Goal: Task Accomplishment & Management: Manage account settings

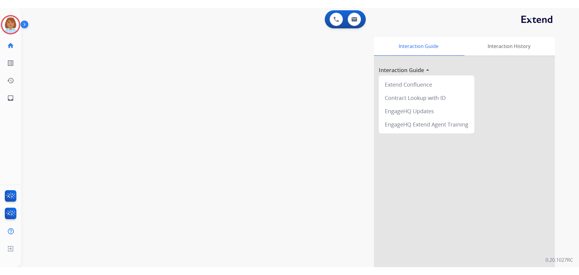
scroll to position [14, 0]
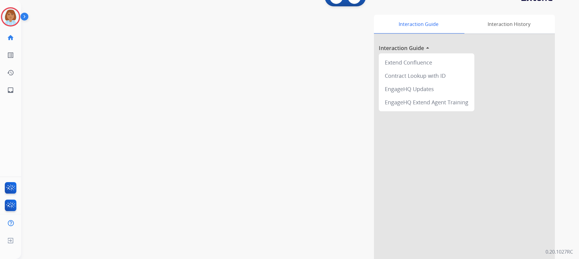
click at [396, 11] on div "swap_horiz Break voice bridge close_fullscreen Connect 3-Way Call merge_type Se…" at bounding box center [293, 134] width 544 height 252
click at [5, 13] on img at bounding box center [10, 16] width 17 height 17
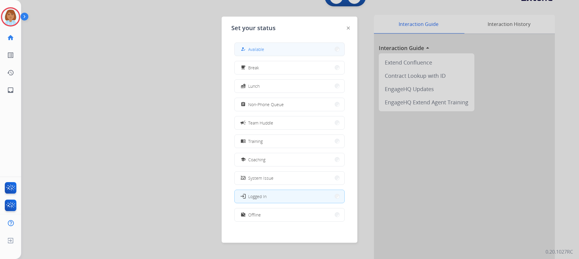
click at [326, 55] on button "how_to_reg Available" at bounding box center [290, 49] width 110 height 13
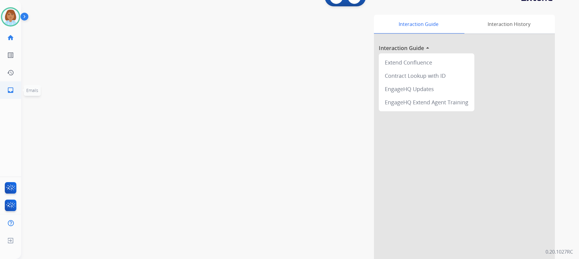
click at [7, 93] on link "inbox Emails" at bounding box center [10, 90] width 17 height 17
select select "**********"
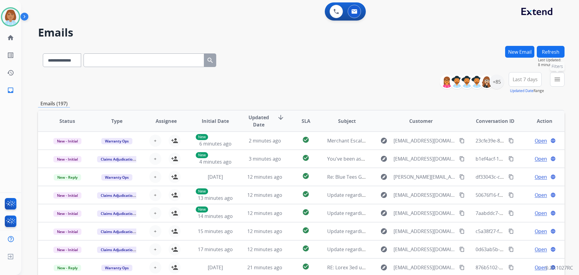
drag, startPoint x: 554, startPoint y: 77, endPoint x: 557, endPoint y: 77, distance: 3.3
click at [554, 77] on button "menu Filters" at bounding box center [557, 79] width 14 height 14
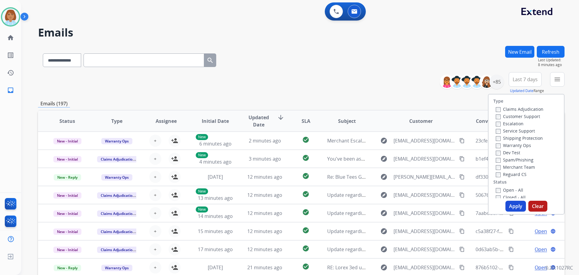
click at [532, 79] on span "Last 7 days" at bounding box center [525, 79] width 25 height 2
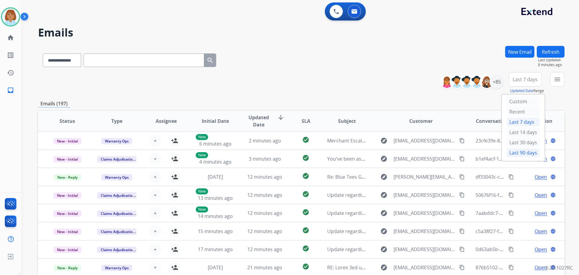
click at [523, 152] on div "Last 90 days" at bounding box center [523, 152] width 33 height 9
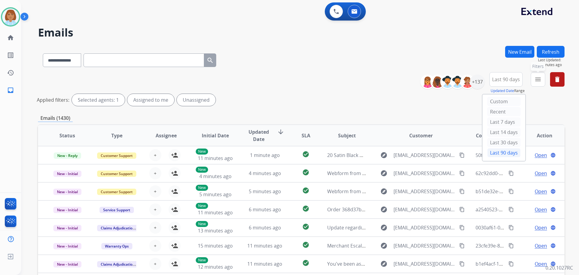
click at [541, 76] on mat-icon "menu" at bounding box center [538, 79] width 7 height 7
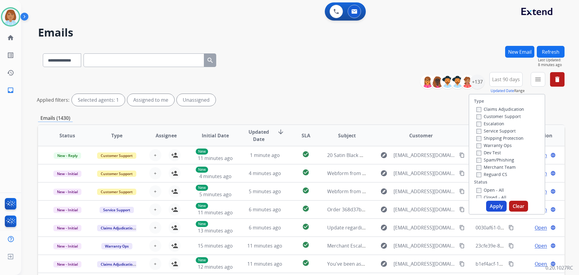
click at [504, 117] on label "Customer Support" at bounding box center [499, 116] width 44 height 6
click at [505, 141] on div "Shipping Protection" at bounding box center [501, 137] width 48 height 7
click at [505, 138] on label "Shipping Protection" at bounding box center [500, 138] width 47 height 6
click at [477, 195] on label "Closed - All" at bounding box center [492, 197] width 30 height 6
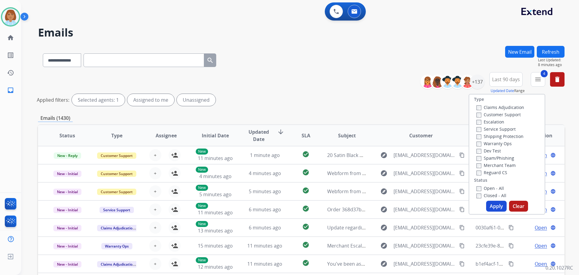
click at [499, 208] on button "Apply" at bounding box center [496, 206] width 21 height 11
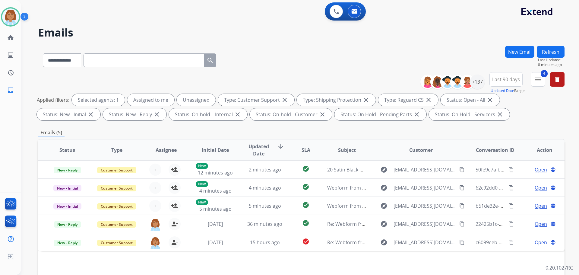
drag, startPoint x: 122, startPoint y: 30, endPoint x: 169, endPoint y: 46, distance: 49.9
click at [136, 41] on div "**********" at bounding box center [293, 159] width 544 height 275
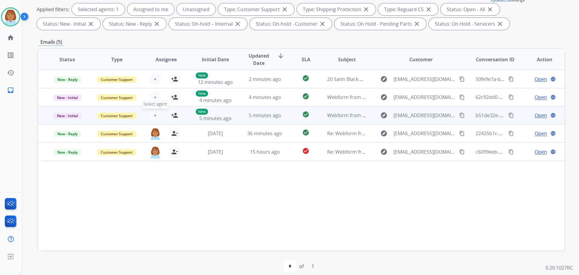
click at [158, 115] on button "+ Select agent" at bounding box center [155, 115] width 12 height 12
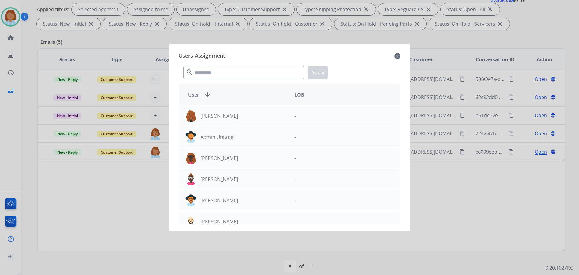
click at [398, 58] on mat-icon "close" at bounding box center [398, 55] width 6 height 7
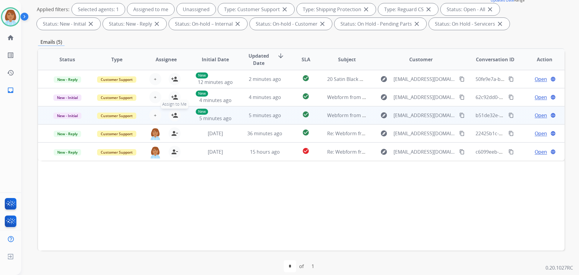
click at [172, 114] on mat-icon "person_add" at bounding box center [174, 115] width 7 height 7
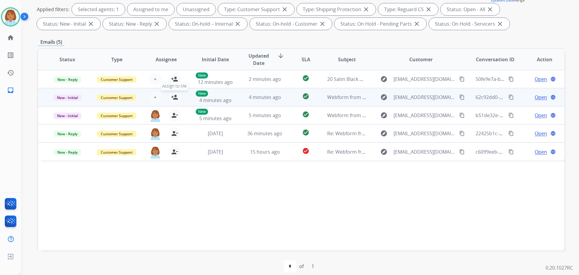
click at [171, 98] on mat-icon "person_add" at bounding box center [174, 97] width 7 height 7
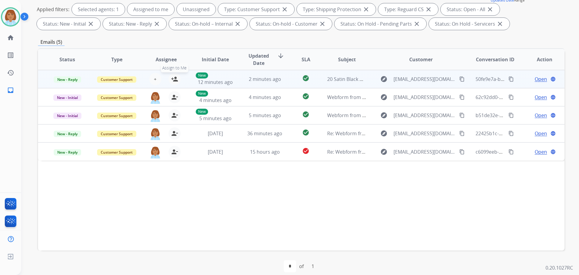
click at [172, 76] on mat-icon "person_add" at bounding box center [174, 78] width 7 height 7
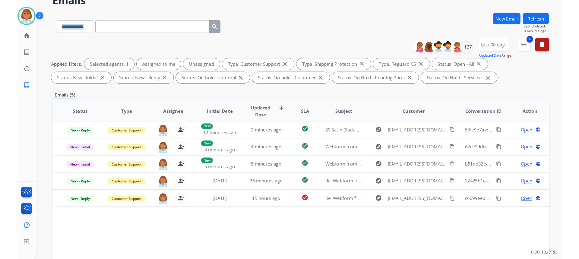
scroll to position [0, 0]
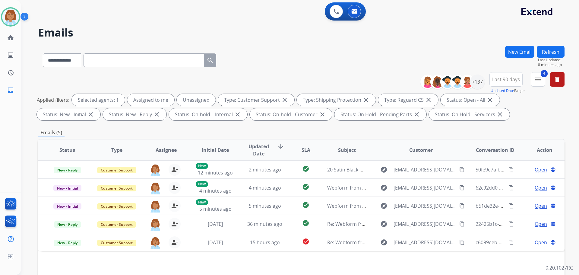
click at [249, 21] on div "0 Voice Interactions 0 Email Interactions" at bounding box center [296, 11] width 536 height 19
click at [549, 52] on button "Refresh" at bounding box center [551, 52] width 28 height 12
drag, startPoint x: 405, startPoint y: 78, endPoint x: 408, endPoint y: 79, distance: 3.2
click at [408, 79] on div "**********" at bounding box center [301, 97] width 527 height 51
click at [451, 27] on h2 "Emails" at bounding box center [301, 33] width 527 height 12
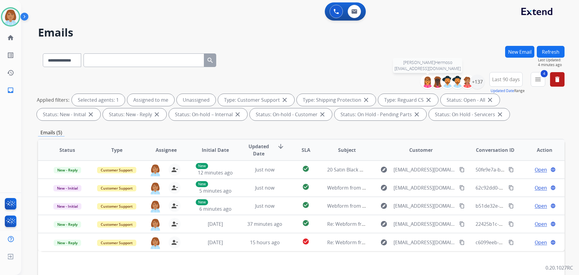
drag, startPoint x: 418, startPoint y: 66, endPoint x: 418, endPoint y: 63, distance: 3.3
click at [418, 63] on div "**********" at bounding box center [301, 59] width 527 height 26
click at [137, 18] on div "0 Voice Interactions 0 Email Interactions" at bounding box center [296, 11] width 536 height 19
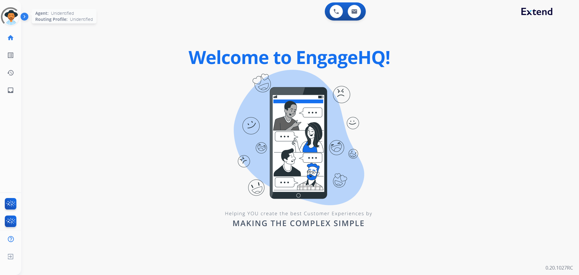
click at [13, 21] on div at bounding box center [10, 16] width 27 height 27
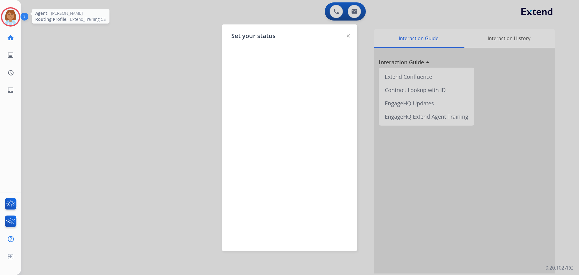
click at [348, 37] on img at bounding box center [348, 35] width 3 height 3
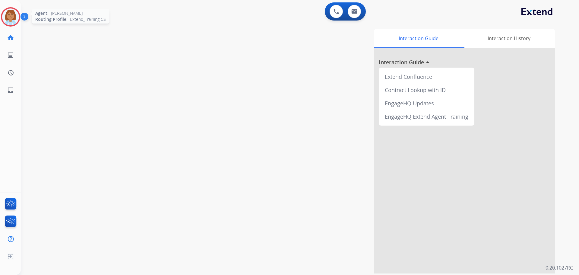
click at [8, 15] on img at bounding box center [10, 16] width 17 height 17
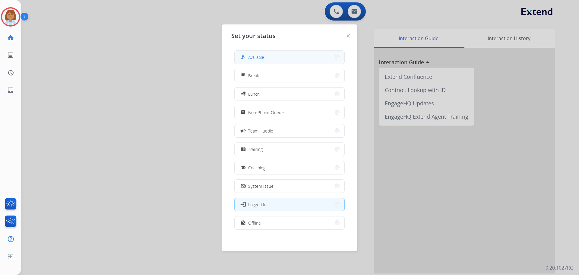
click at [297, 57] on button "how_to_reg Available" at bounding box center [290, 57] width 110 height 13
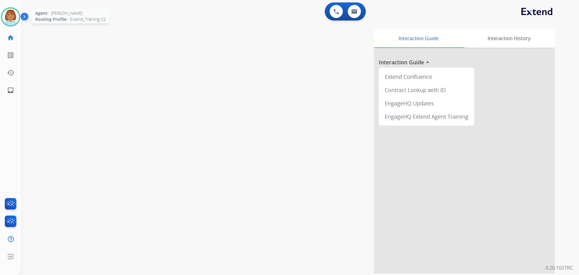
click at [9, 17] on img at bounding box center [10, 16] width 17 height 17
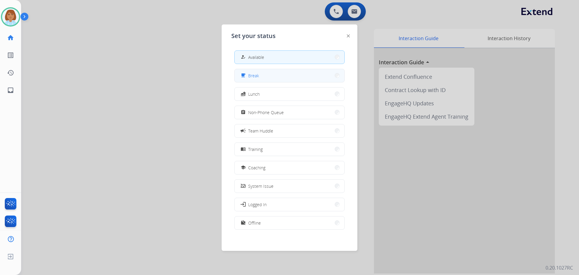
click at [289, 73] on button "free_breakfast Break" at bounding box center [290, 75] width 110 height 13
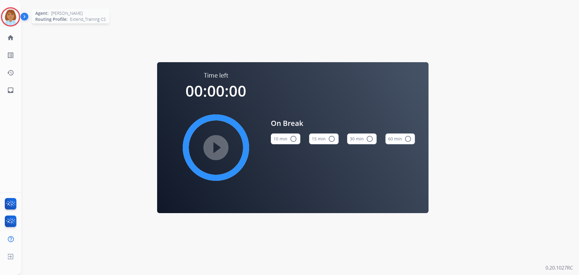
click at [3, 22] on div at bounding box center [10, 16] width 19 height 19
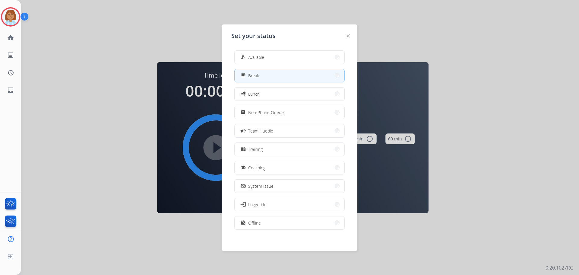
click at [315, 65] on div "how_to_reg Available free_breakfast Break fastfood Lunch assignment Non-Phone Q…" at bounding box center [289, 141] width 116 height 190
click at [316, 61] on button "how_to_reg Available" at bounding box center [290, 57] width 110 height 13
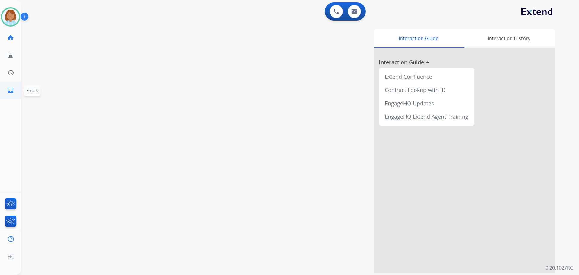
click at [11, 91] on mat-icon "inbox" at bounding box center [10, 90] width 7 height 7
select select "**********"
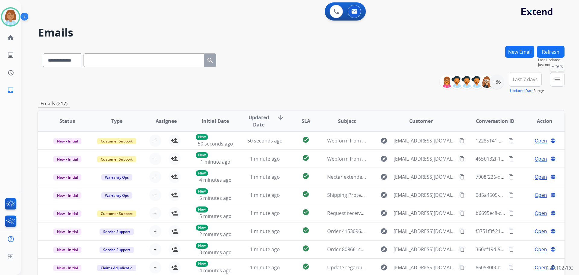
drag, startPoint x: 556, startPoint y: 80, endPoint x: 523, endPoint y: 77, distance: 33.6
click at [557, 80] on mat-icon "menu" at bounding box center [557, 79] width 7 height 7
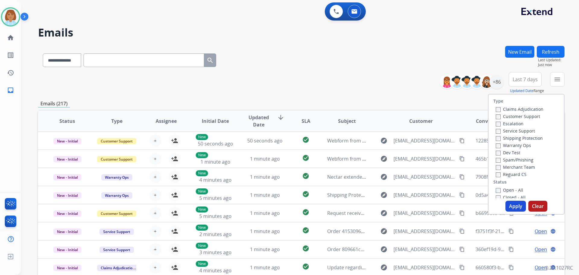
click at [499, 115] on label "Customer Support" at bounding box center [518, 116] width 44 height 6
click at [522, 138] on label "Shipping Protection" at bounding box center [519, 138] width 47 height 6
click at [507, 173] on label "Reguard CS" at bounding box center [511, 174] width 31 height 6
click at [511, 206] on button "Apply" at bounding box center [516, 206] width 21 height 11
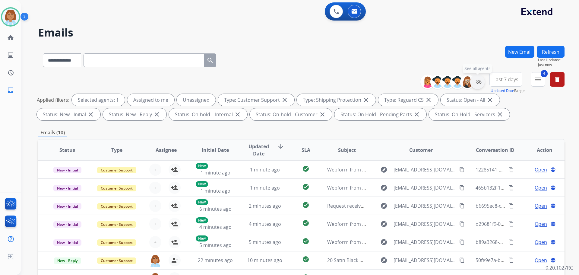
click at [476, 87] on div "+86" at bounding box center [477, 82] width 14 height 14
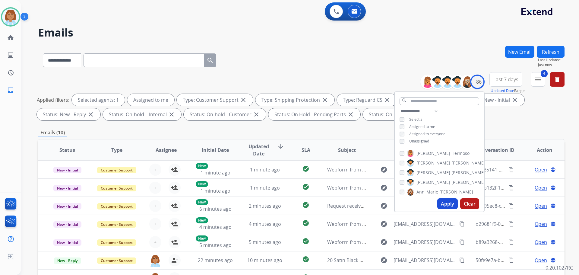
click at [451, 203] on button "Apply" at bounding box center [447, 203] width 21 height 11
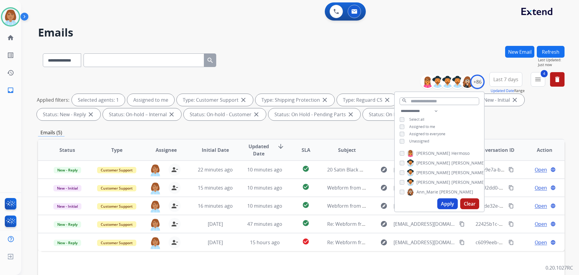
click at [316, 46] on div "**********" at bounding box center [301, 59] width 527 height 26
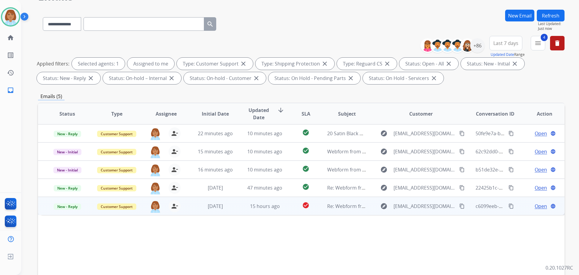
scroll to position [60, 0]
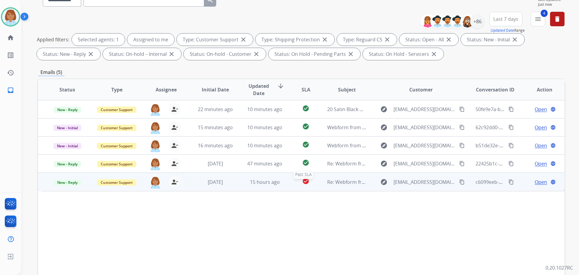
click at [294, 183] on div "check_circle" at bounding box center [305, 181] width 23 height 9
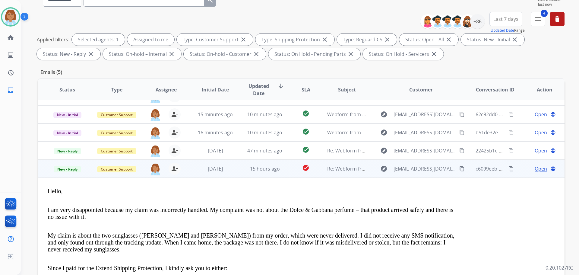
scroll to position [0, 0]
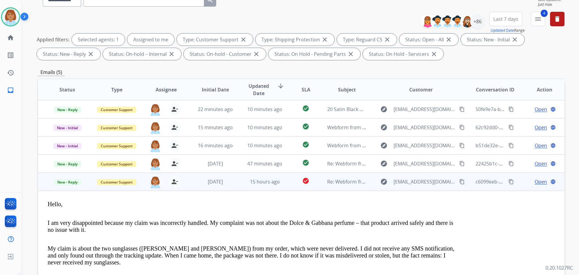
click at [459, 183] on mat-icon "content_copy" at bounding box center [461, 181] width 5 height 5
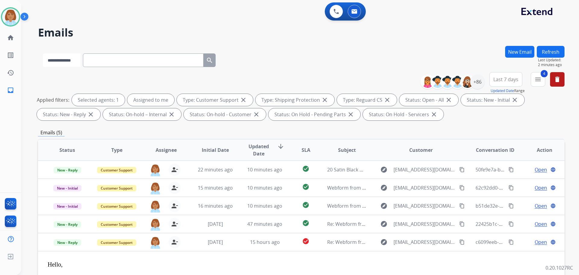
click at [63, 58] on select "**********" at bounding box center [62, 60] width 38 height 14
paste input "**********"
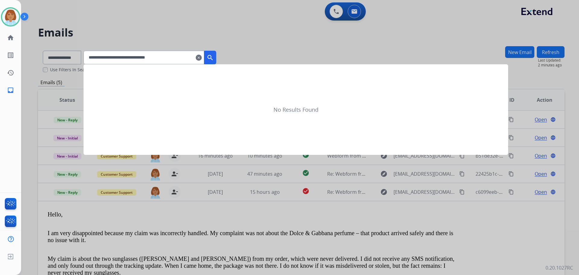
type input "**********"
click at [214, 59] on mat-icon "search" at bounding box center [210, 57] width 7 height 7
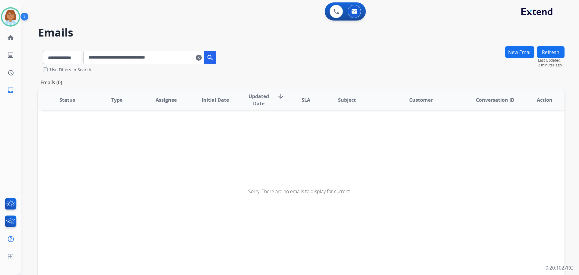
click at [221, 57] on div "**********" at bounding box center [129, 56] width 183 height 21
click at [214, 58] on mat-icon "search" at bounding box center [210, 57] width 7 height 7
click at [57, 57] on select "**********" at bounding box center [62, 58] width 38 height 14
click at [43, 51] on select "**********" at bounding box center [62, 58] width 38 height 14
click at [202, 58] on mat-icon "clear" at bounding box center [199, 57] width 6 height 7
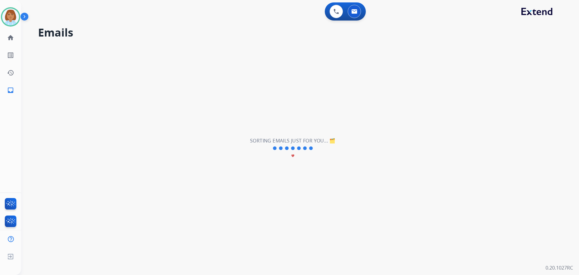
select select "**********"
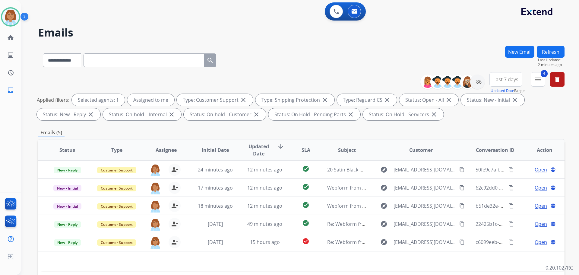
paste input "**********"
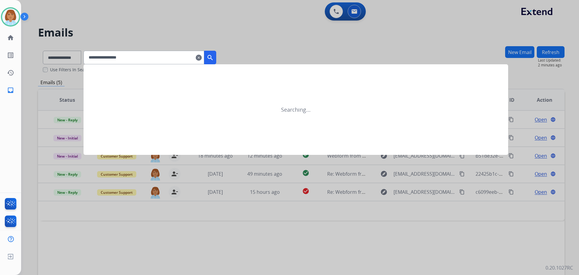
type input "**********"
click at [214, 57] on mat-icon "search" at bounding box center [210, 57] width 7 height 7
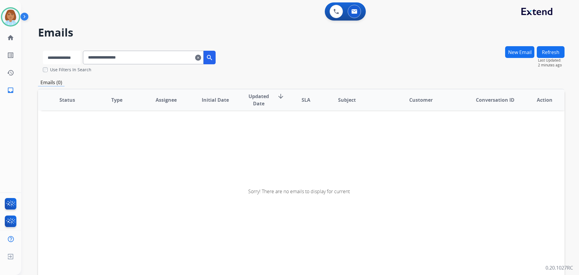
click at [81, 58] on select "**********" at bounding box center [62, 58] width 38 height 14
click at [202, 57] on mat-icon "clear" at bounding box center [199, 57] width 6 height 7
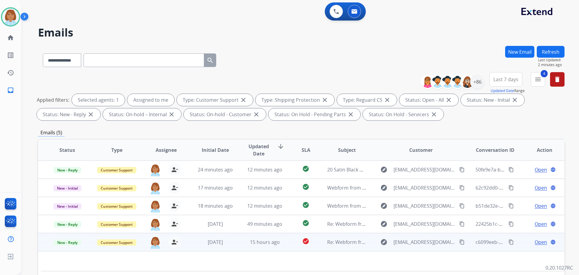
click at [535, 244] on span "Open" at bounding box center [541, 241] width 12 height 7
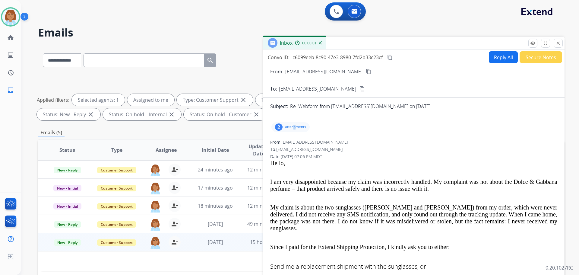
click at [293, 132] on div "2 attachments" at bounding box center [413, 127] width 287 height 14
click at [295, 125] on div "2 attachments" at bounding box center [291, 127] width 38 height 10
drag, startPoint x: 291, startPoint y: 141, endPoint x: 300, endPoint y: 142, distance: 8.8
click at [300, 142] on div at bounding box center [291, 142] width 30 height 21
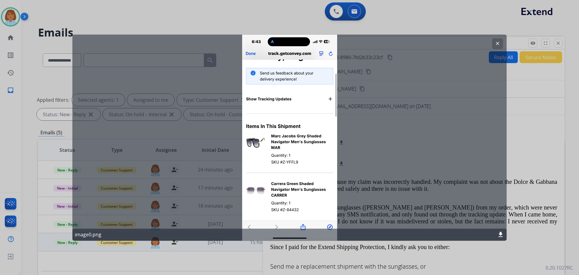
click at [490, 38] on div "clear image0.png download" at bounding box center [289, 137] width 434 height 206
click at [493, 45] on button "clear" at bounding box center [497, 43] width 11 height 11
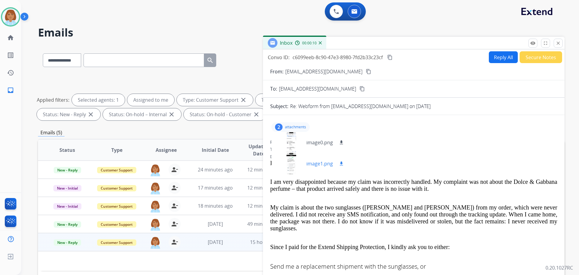
click at [291, 163] on div at bounding box center [291, 163] width 30 height 21
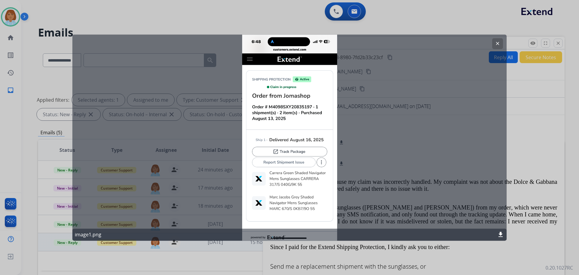
click at [510, 131] on div at bounding box center [289, 137] width 579 height 275
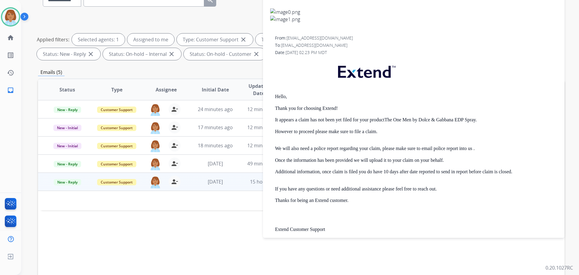
scroll to position [300, 0]
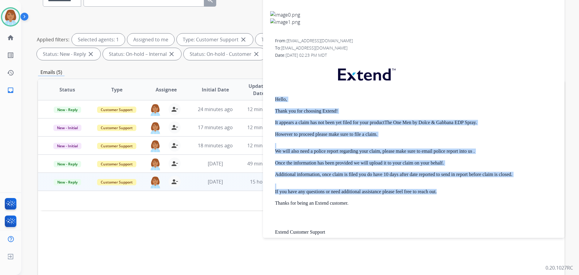
drag, startPoint x: 441, startPoint y: 185, endPoint x: 270, endPoint y: 89, distance: 196.3
click at [270, 89] on div "From: [EMAIL_ADDRESS][DOMAIN_NAME] To: [EMAIL_ADDRESS][DOMAIN_NAME] Date: [DATE…" at bounding box center [413, 173] width 287 height 271
copy div "Hello, Thank you for choosing Extend! It appears a claim has not been yet filed…"
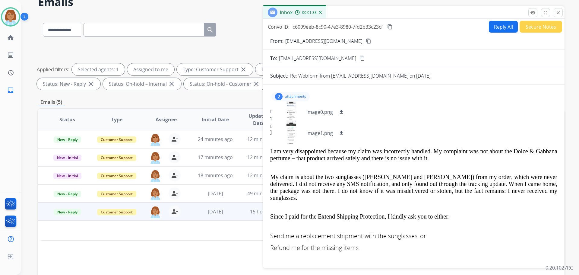
scroll to position [30, 0]
click at [495, 27] on button "Reply All" at bounding box center [503, 27] width 29 height 12
select select "**********"
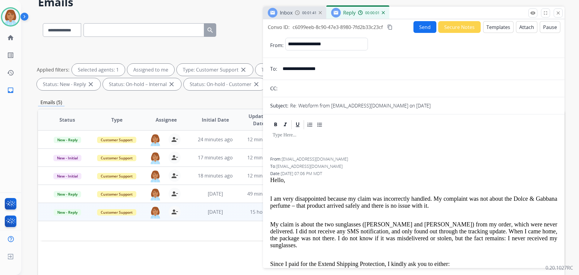
click at [494, 26] on button "Templates" at bounding box center [498, 27] width 30 height 12
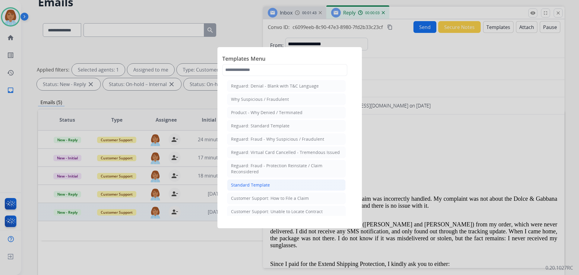
click at [258, 186] on div "Standard Template" at bounding box center [250, 185] width 39 height 6
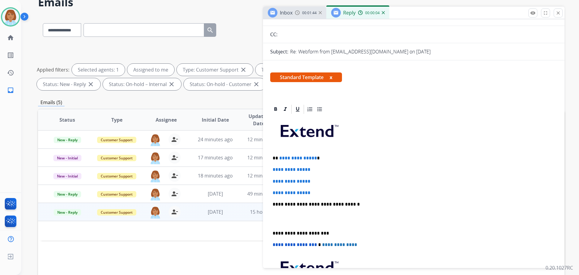
scroll to position [60, 0]
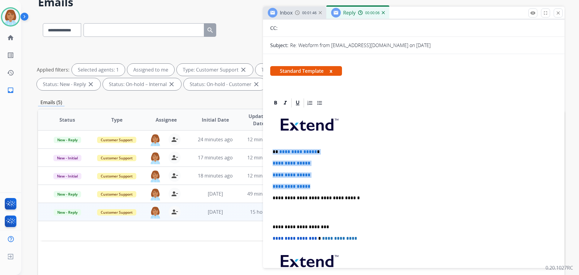
drag, startPoint x: 318, startPoint y: 187, endPoint x: 272, endPoint y: 150, distance: 58.8
click at [272, 150] on div "**********" at bounding box center [413, 212] width 287 height 208
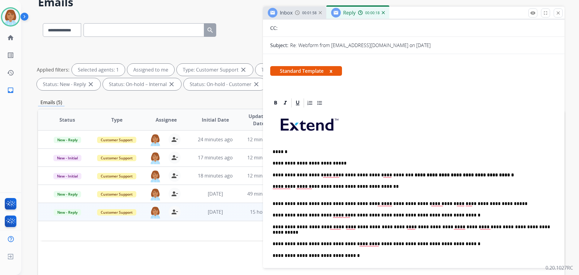
click at [291, 149] on p "******" at bounding box center [412, 151] width 278 height 5
click at [274, 162] on p "**********" at bounding box center [412, 162] width 278 height 5
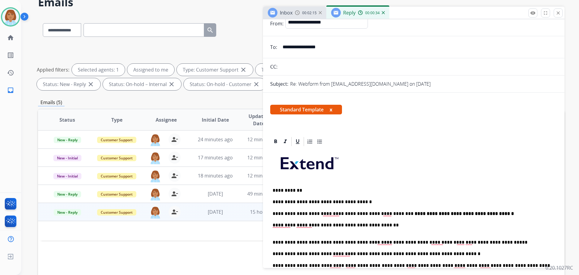
scroll to position [0, 0]
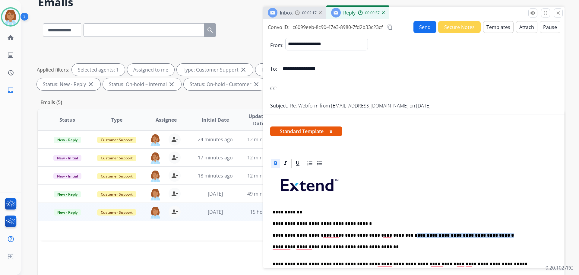
drag, startPoint x: 487, startPoint y: 236, endPoint x: 386, endPoint y: 231, distance: 101.8
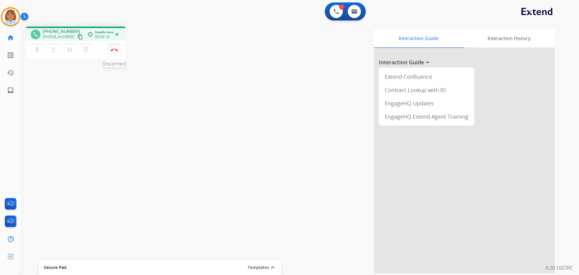
click at [118, 51] on button "Disconnect" at bounding box center [114, 49] width 13 height 13
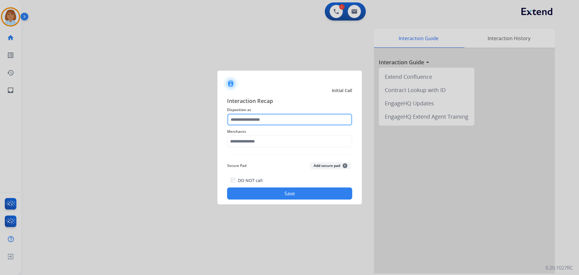
click at [302, 125] on div at bounding box center [289, 119] width 125 height 12
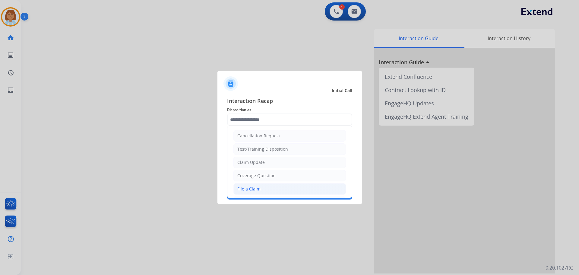
click at [265, 189] on li "File a Claim" at bounding box center [290, 188] width 113 height 11
type input "**********"
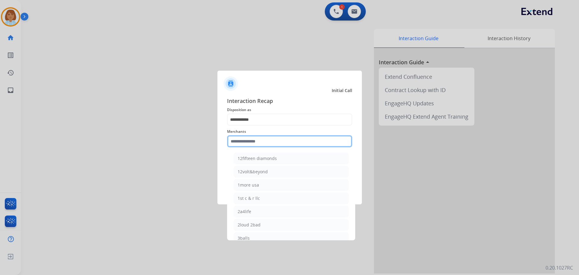
click at [273, 136] on input "text" at bounding box center [289, 141] width 125 height 12
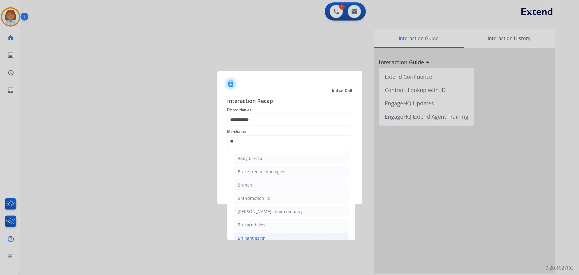
click at [241, 236] on div "Brilliant earth" at bounding box center [252, 238] width 28 height 6
type input "**********"
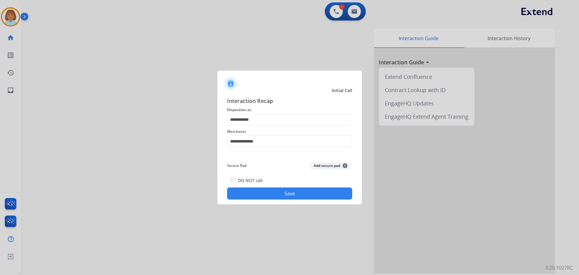
click at [303, 190] on button "Save" at bounding box center [289, 193] width 125 height 12
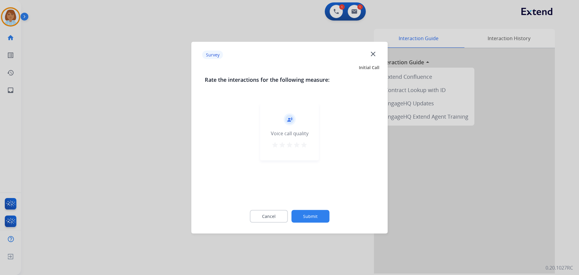
click at [320, 225] on div "Cancel Submit" at bounding box center [290, 215] width 170 height 27
drag, startPoint x: 320, startPoint y: 225, endPoint x: 321, endPoint y: 222, distance: 3.1
click at [320, 225] on div "Cancel Submit" at bounding box center [290, 215] width 170 height 27
click at [321, 222] on div "Cancel Submit" at bounding box center [290, 215] width 170 height 27
click at [321, 216] on button "Submit" at bounding box center [310, 216] width 38 height 13
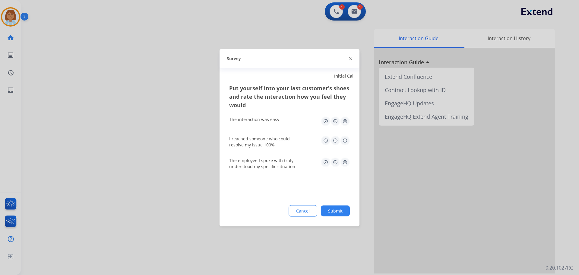
click at [347, 199] on div "Put yourself into your last customer’s shoes and rate the interaction how you f…" at bounding box center [290, 155] width 140 height 142
click at [342, 211] on button "Submit" at bounding box center [335, 210] width 29 height 11
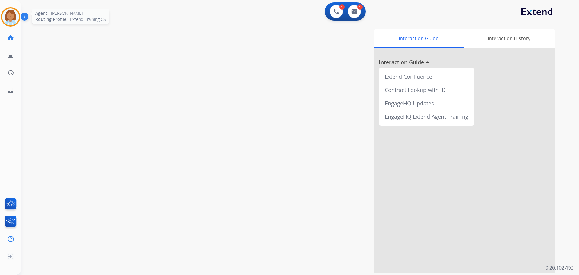
click at [13, 24] on img at bounding box center [10, 16] width 17 height 17
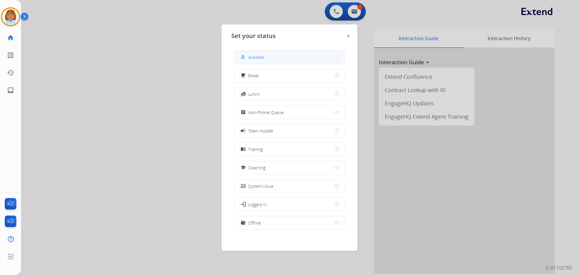
click at [310, 59] on button "how_to_reg Available" at bounding box center [290, 57] width 110 height 13
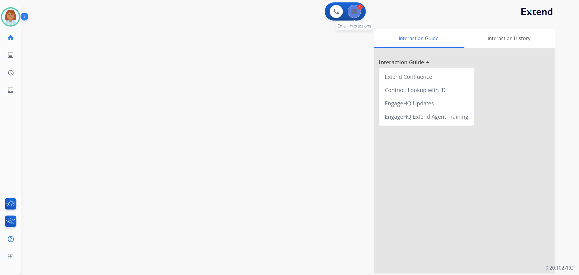
click at [356, 14] on button at bounding box center [354, 11] width 13 height 13
select select "**********"
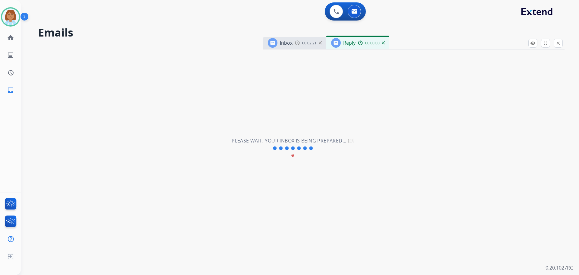
select select "**********"
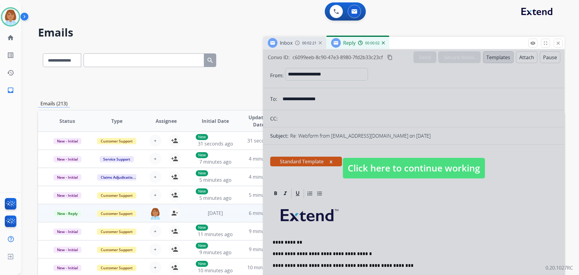
click at [385, 171] on span "Click here to continue working" at bounding box center [414, 168] width 142 height 21
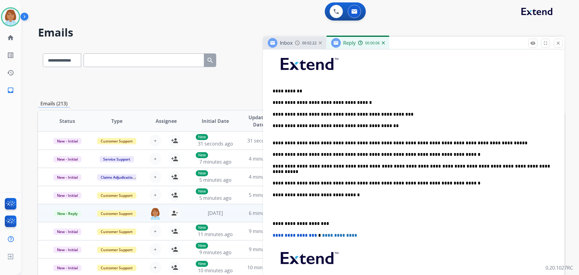
scroll to position [151, 0]
drag, startPoint x: 401, startPoint y: 112, endPoint x: 390, endPoint y: 116, distance: 11.4
click at [390, 116] on p "**********" at bounding box center [412, 114] width 278 height 5
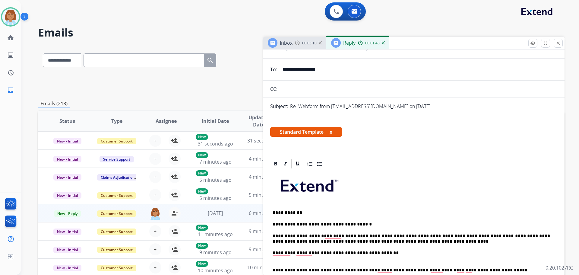
scroll to position [0, 0]
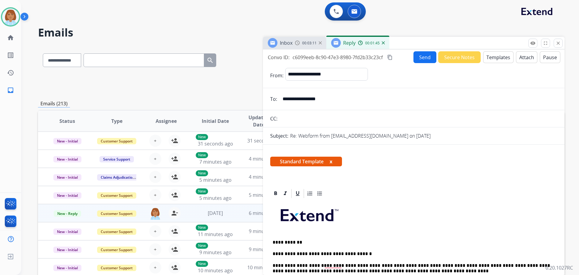
click at [416, 57] on button "Send" at bounding box center [425, 57] width 23 height 12
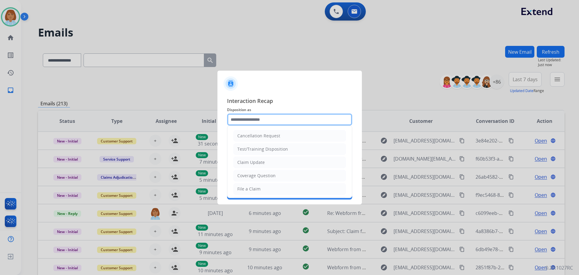
click at [244, 118] on input "text" at bounding box center [289, 119] width 125 height 12
click at [248, 189] on div "File a Claim" at bounding box center [248, 189] width 23 height 6
type input "**********"
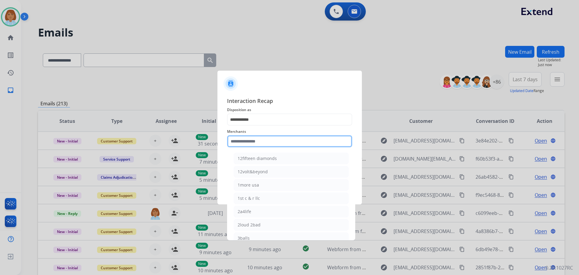
click at [242, 146] on input "text" at bounding box center [289, 141] width 125 height 12
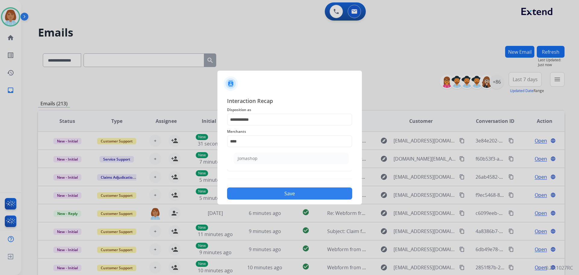
click at [283, 162] on li "Jomashop" at bounding box center [291, 158] width 115 height 11
type input "********"
click at [276, 169] on input "text" at bounding box center [289, 165] width 125 height 12
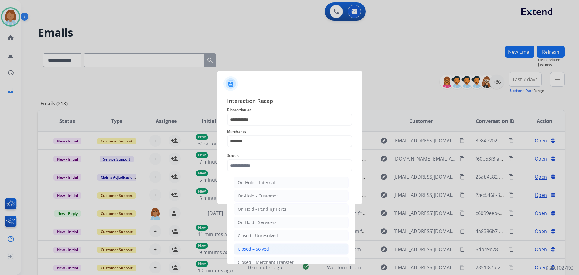
click at [238, 247] on div "Closed – Solved" at bounding box center [253, 249] width 31 height 6
type input "**********"
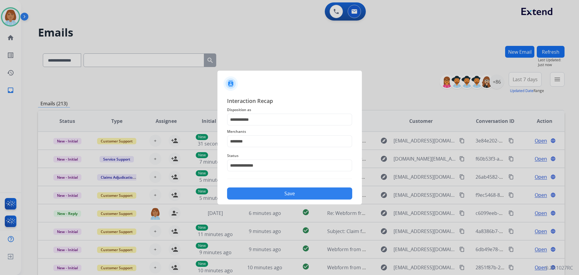
click at [299, 190] on button "Save" at bounding box center [289, 193] width 125 height 12
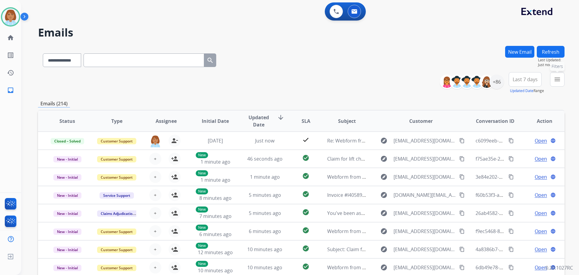
click at [560, 81] on mat-icon "menu" at bounding box center [557, 79] width 7 height 7
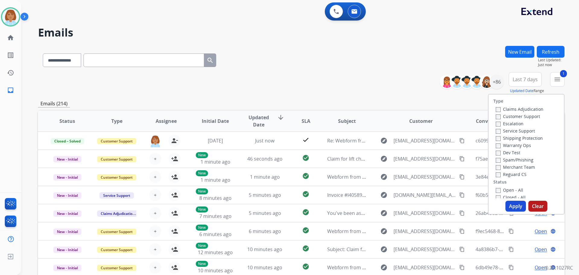
click at [497, 138] on label "Shipping Protection" at bounding box center [519, 138] width 47 height 6
click at [506, 175] on label "Reguard CS" at bounding box center [511, 174] width 31 height 6
click at [499, 189] on label "Open - All" at bounding box center [509, 190] width 27 height 6
click at [524, 208] on div "Apply Clear" at bounding box center [526, 206] width 75 height 11
click at [523, 207] on button "Apply" at bounding box center [516, 206] width 21 height 11
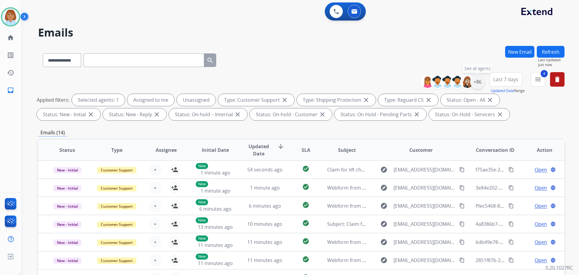
click at [472, 82] on div "+86" at bounding box center [477, 82] width 14 height 14
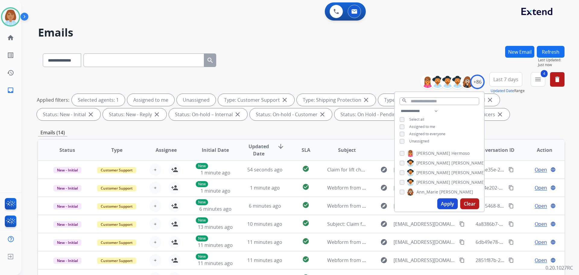
click at [429, 141] on div "**********" at bounding box center [439, 126] width 89 height 39
click at [426, 140] on span "Unassigned" at bounding box center [419, 140] width 20 height 5
click at [447, 200] on button "Apply" at bounding box center [447, 203] width 21 height 11
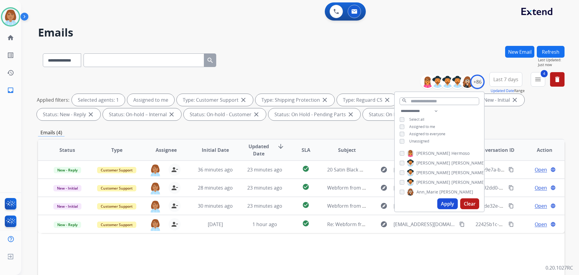
drag, startPoint x: 452, startPoint y: 203, endPoint x: 446, endPoint y: 202, distance: 5.8
click at [451, 203] on button "Apply" at bounding box center [447, 203] width 21 height 11
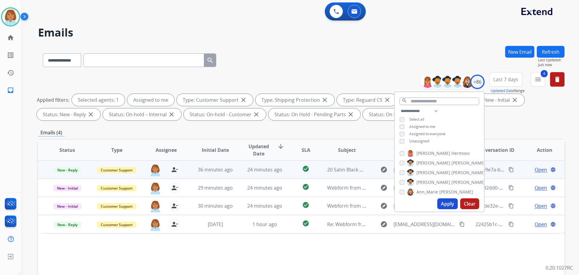
click at [285, 172] on td "check_circle" at bounding box center [301, 169] width 33 height 18
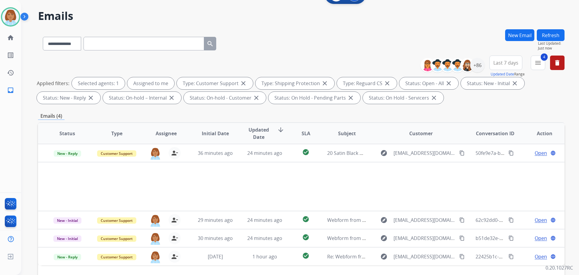
scroll to position [30, 0]
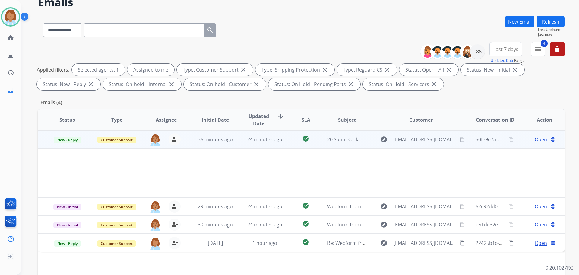
click at [288, 136] on td "check_circle" at bounding box center [301, 139] width 33 height 18
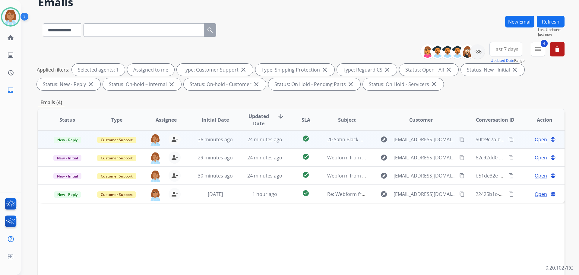
click at [289, 136] on td "check_circle" at bounding box center [301, 139] width 33 height 18
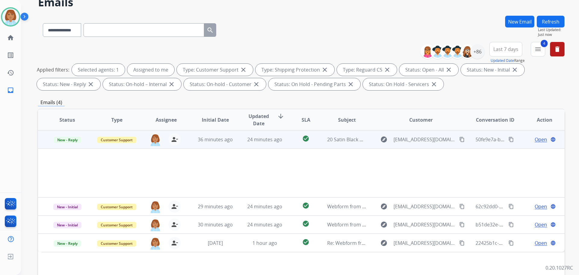
click at [311, 145] on td "check_circle" at bounding box center [301, 139] width 33 height 18
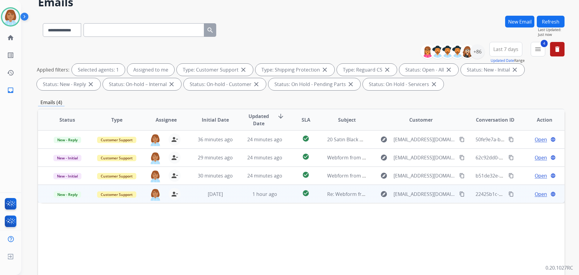
click at [323, 196] on td "Re: Webform from [EMAIL_ADDRESS][DOMAIN_NAME] on [DATE]" at bounding box center [342, 194] width 49 height 18
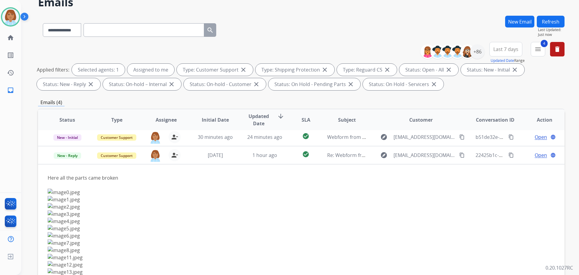
scroll to position [42, 0]
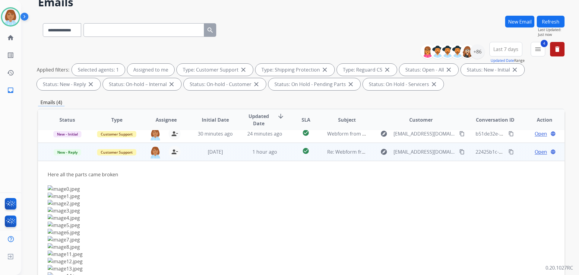
click at [535, 153] on span "Open" at bounding box center [541, 151] width 12 height 7
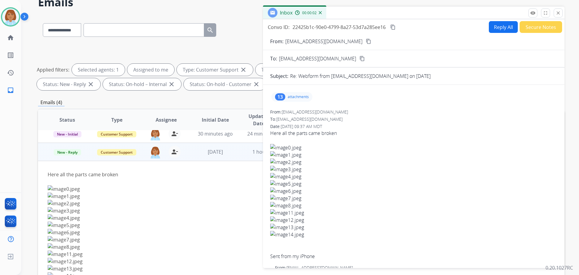
click at [301, 93] on div "13 attachments" at bounding box center [292, 97] width 41 height 10
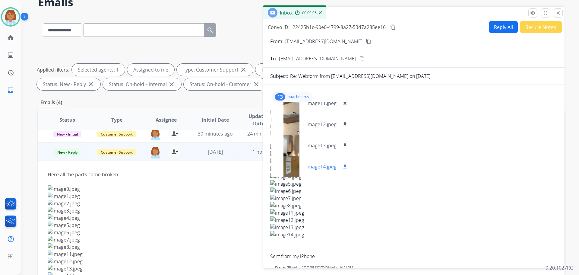
scroll to position [18, 0]
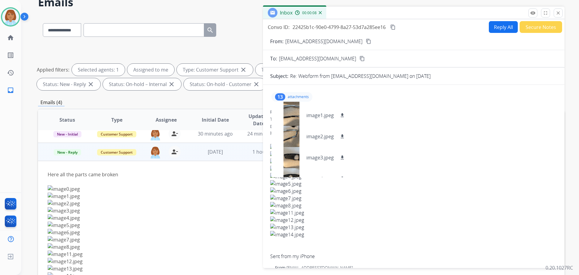
click at [366, 41] on mat-icon "content_copy" at bounding box center [368, 41] width 5 height 5
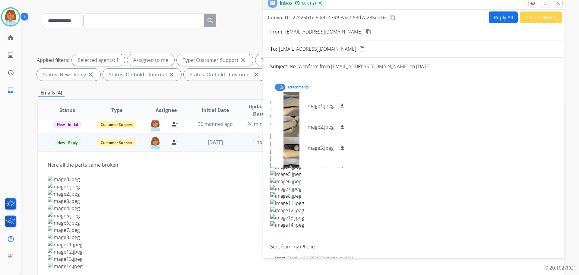
scroll to position [0, 0]
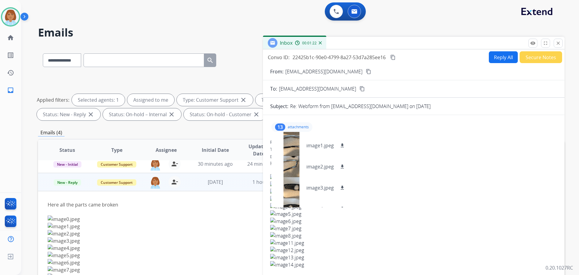
click at [506, 58] on button "Reply All" at bounding box center [503, 57] width 29 height 12
select select "**********"
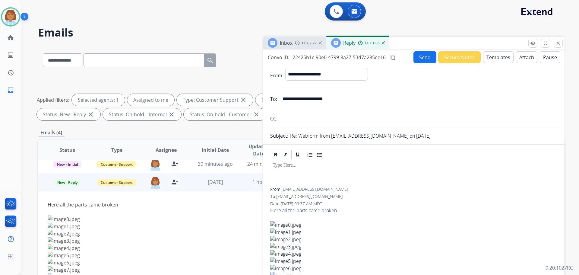
click at [494, 56] on button "Templates" at bounding box center [498, 57] width 30 height 12
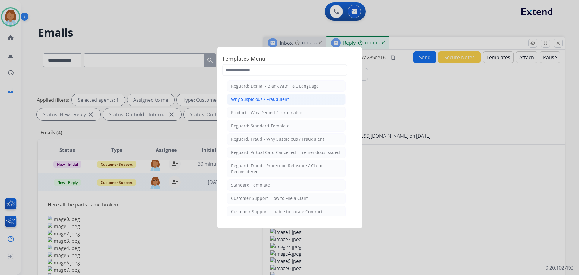
click at [302, 102] on li "Why Suspicious / Fraudulent" at bounding box center [286, 99] width 119 height 11
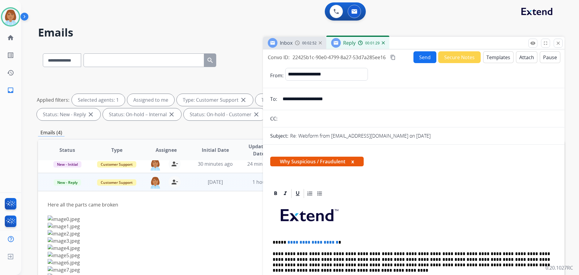
click at [499, 59] on button "Templates" at bounding box center [498, 57] width 30 height 12
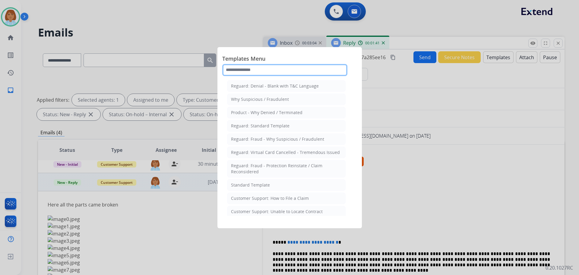
click at [279, 73] on input "text" at bounding box center [284, 70] width 125 height 12
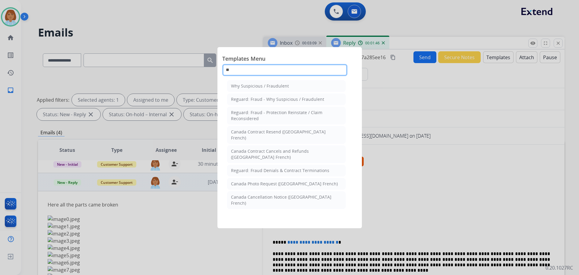
type input "**"
click at [425, 93] on div at bounding box center [289, 137] width 579 height 275
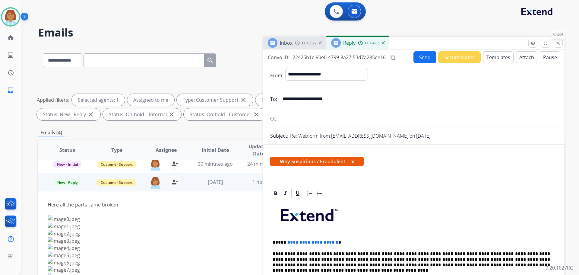
click at [554, 46] on button "close Close" at bounding box center [558, 43] width 9 height 9
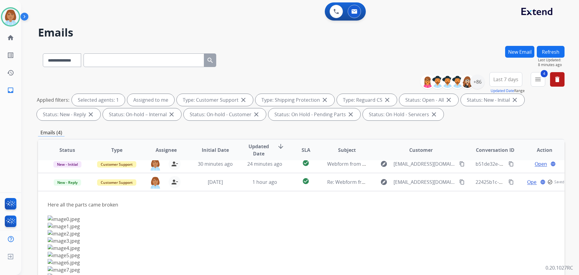
click at [549, 54] on button "Refresh" at bounding box center [551, 52] width 28 height 12
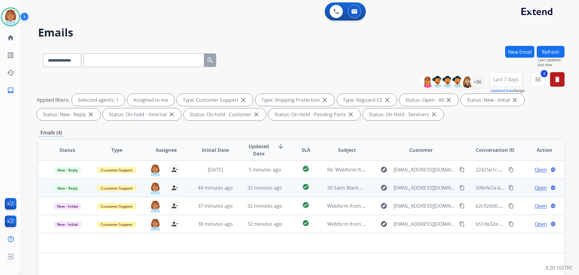
click at [360, 183] on td "20 Satin Black Wheels Toyota Grand Highlander OEM" at bounding box center [342, 188] width 49 height 18
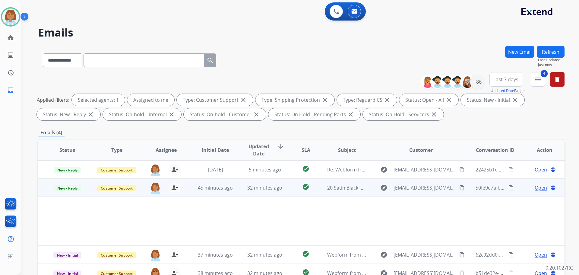
click at [539, 187] on span "Open" at bounding box center [541, 187] width 12 height 7
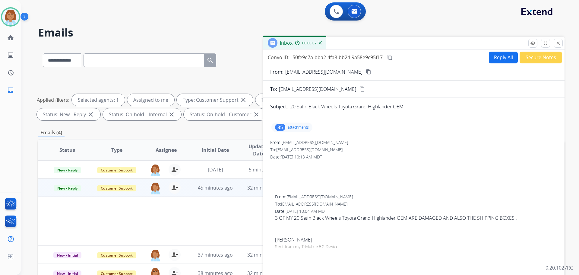
click at [288, 126] on div "35 attachments" at bounding box center [292, 127] width 41 height 10
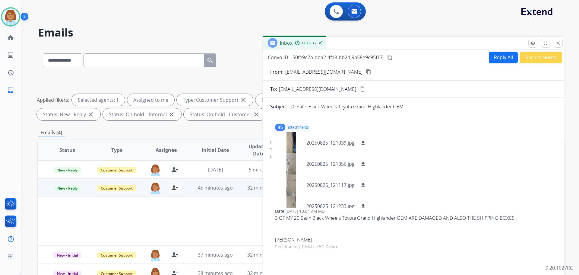
click at [366, 71] on mat-icon "content_copy" at bounding box center [368, 71] width 5 height 5
click at [289, 148] on div at bounding box center [291, 142] width 30 height 21
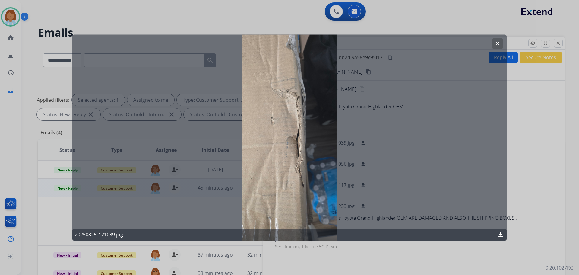
click at [526, 162] on div at bounding box center [289, 137] width 579 height 275
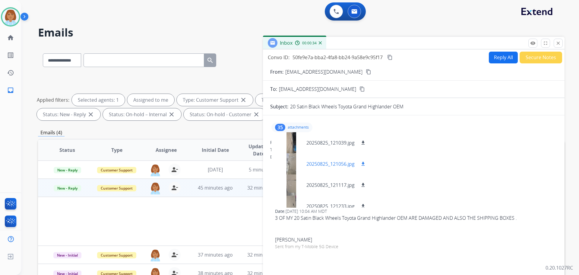
click at [291, 170] on div at bounding box center [291, 163] width 30 height 21
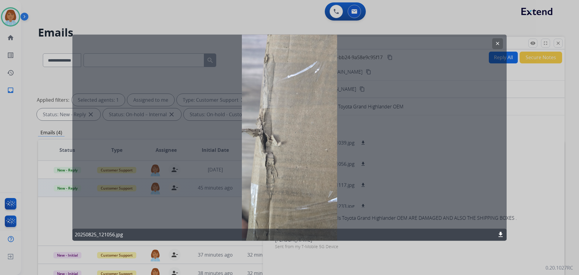
click at [499, 44] on mat-icon "clear" at bounding box center [497, 43] width 5 height 5
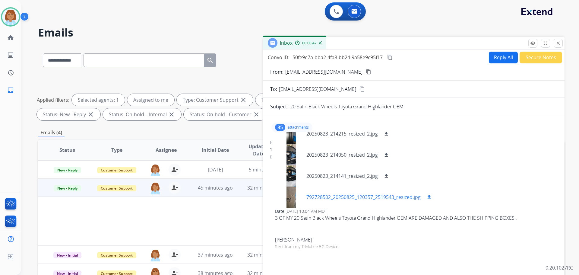
click at [432, 196] on mat-icon "download" at bounding box center [429, 196] width 5 height 5
click at [385, 154] on mat-icon "download" at bounding box center [386, 154] width 5 height 5
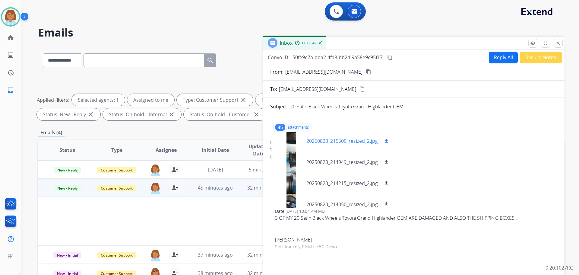
scroll to position [603, 0]
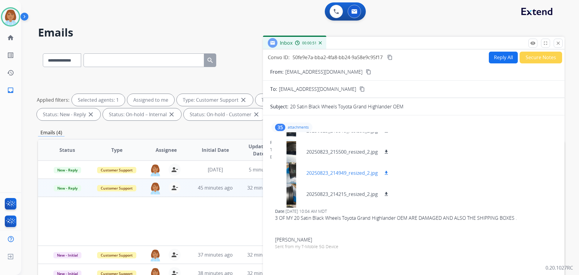
click at [388, 174] on mat-icon "download" at bounding box center [386, 172] width 5 height 5
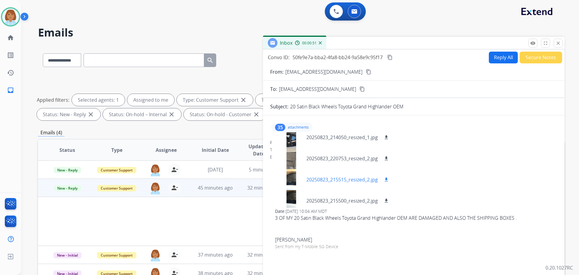
scroll to position [543, 0]
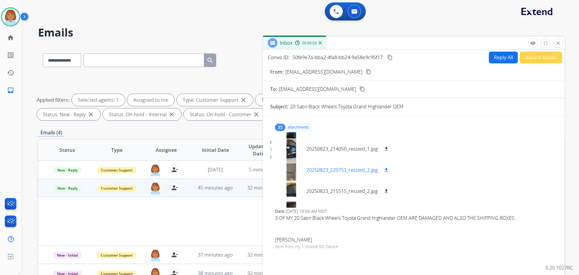
click at [385, 170] on mat-icon "download" at bounding box center [386, 169] width 5 height 5
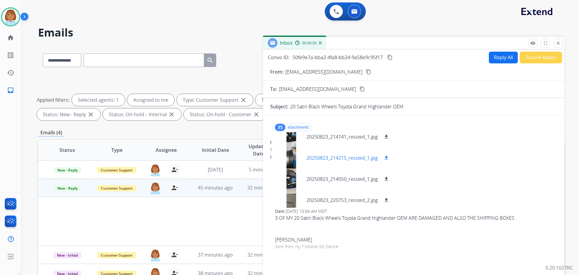
click at [388, 155] on mat-icon "download" at bounding box center [386, 157] width 5 height 5
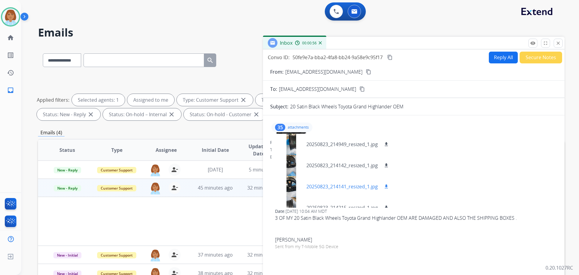
scroll to position [453, 0]
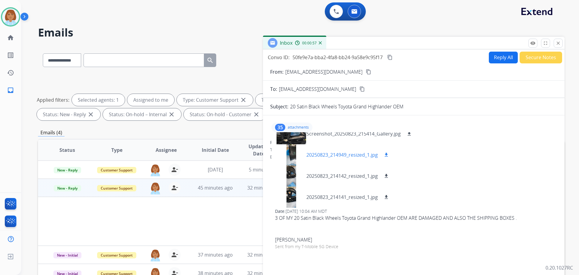
click at [388, 154] on mat-icon "download" at bounding box center [386, 154] width 5 height 5
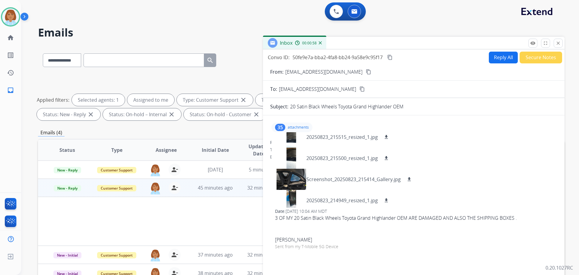
scroll to position [392, 0]
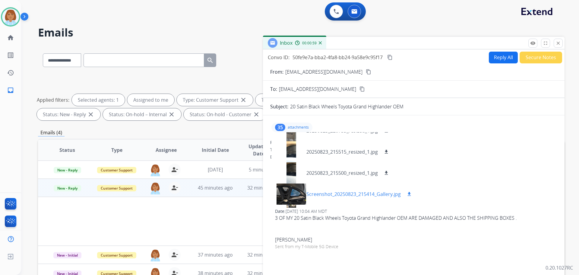
click at [408, 193] on mat-icon "download" at bounding box center [409, 193] width 5 height 5
click at [389, 168] on div "20250823_215500_resized_1.jpg download" at bounding box center [333, 172] width 123 height 21
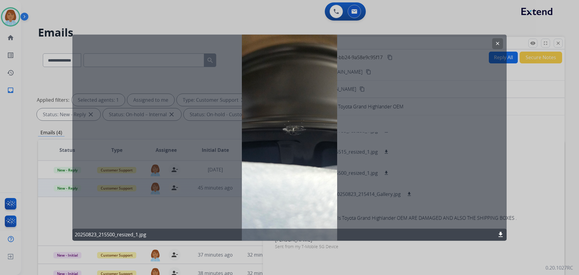
click at [497, 94] on div "clear 20250823_215500_resized_1.jpg download" at bounding box center [289, 137] width 434 height 206
click at [522, 151] on div at bounding box center [289, 137] width 579 height 275
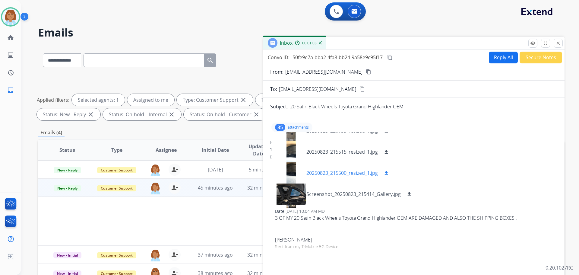
click at [388, 172] on mat-icon "download" at bounding box center [386, 172] width 5 height 5
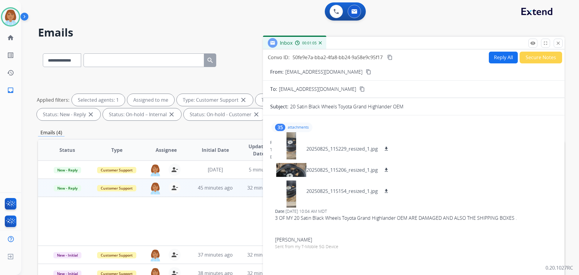
scroll to position [302, 0]
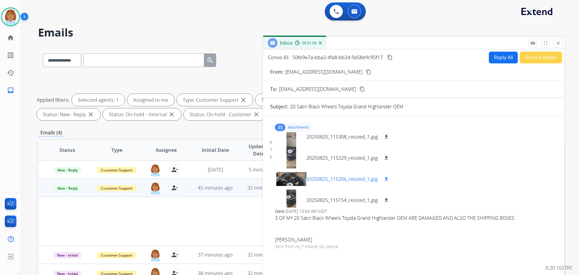
click at [386, 178] on mat-icon "download" at bounding box center [386, 178] width 5 height 5
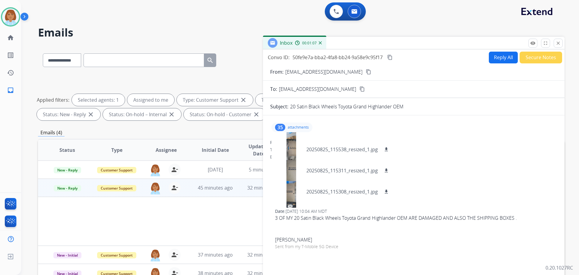
scroll to position [241, 0]
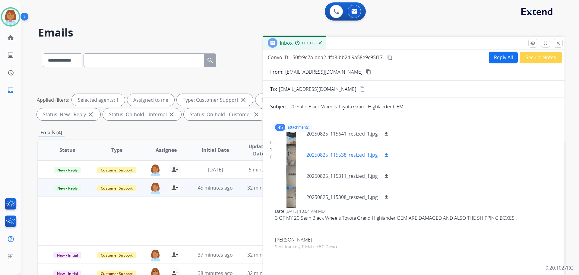
click at [389, 154] on mat-icon "download" at bounding box center [386, 154] width 5 height 5
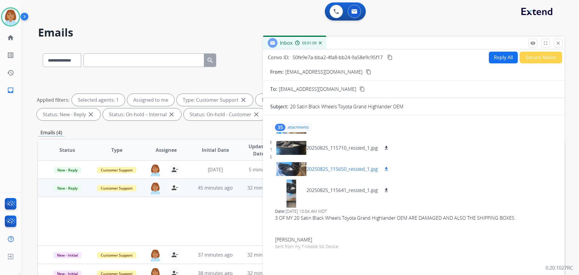
scroll to position [181, 0]
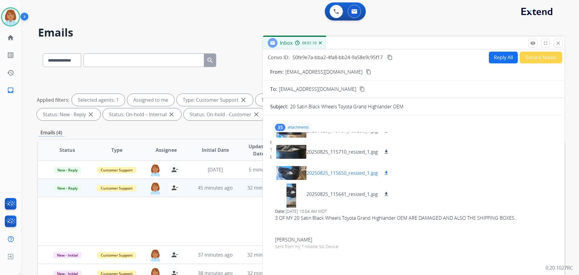
click at [386, 175] on mat-icon "download" at bounding box center [386, 172] width 5 height 5
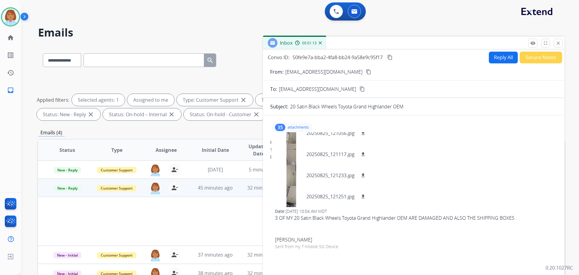
scroll to position [30, 0]
click at [364, 175] on mat-icon "download" at bounding box center [363, 175] width 5 height 5
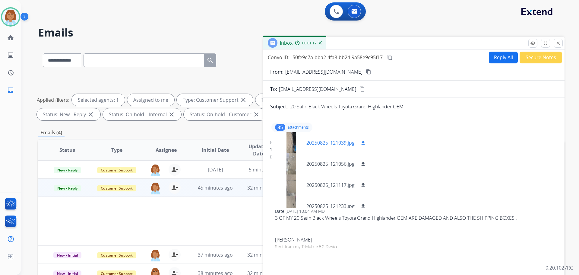
click at [365, 138] on div "20250825_121039.jpg download" at bounding box center [322, 142] width 100 height 21
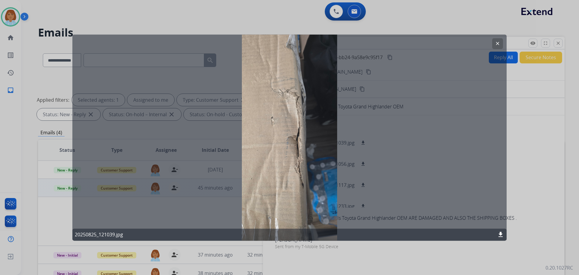
click at [540, 111] on div at bounding box center [289, 137] width 579 height 275
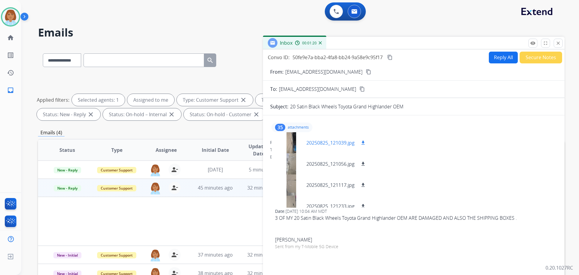
drag, startPoint x: 366, startPoint y: 145, endPoint x: 363, endPoint y: 143, distance: 3.5
click at [366, 144] on mat-icon "download" at bounding box center [363, 142] width 5 height 5
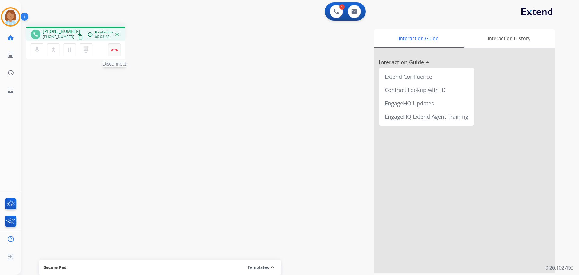
click at [116, 51] on img at bounding box center [114, 49] width 7 height 3
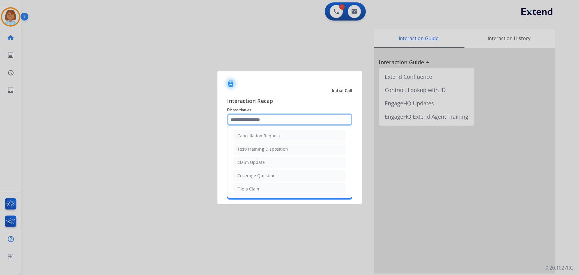
click at [298, 122] on input "text" at bounding box center [289, 119] width 125 height 12
click at [275, 187] on li "File a Claim" at bounding box center [290, 188] width 113 height 11
type input "**********"
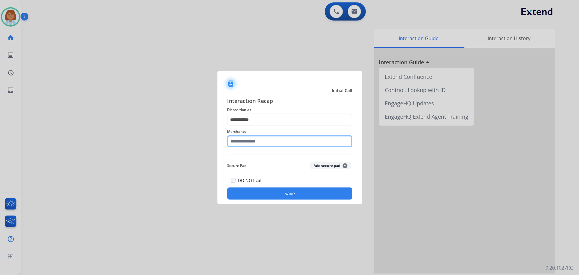
click at [273, 140] on input "text" at bounding box center [289, 141] width 125 height 12
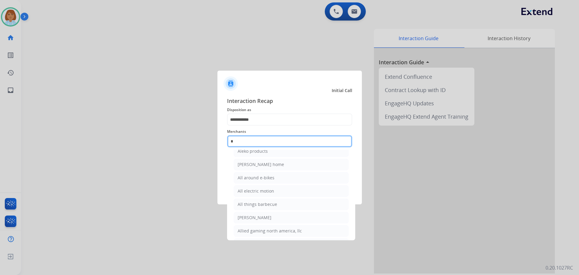
scroll to position [49, 0]
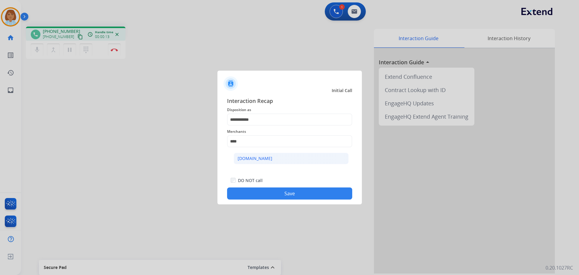
click at [285, 154] on li "[DOMAIN_NAME]" at bounding box center [291, 158] width 115 height 11
type input "**********"
click at [288, 189] on button "Save" at bounding box center [289, 193] width 125 height 12
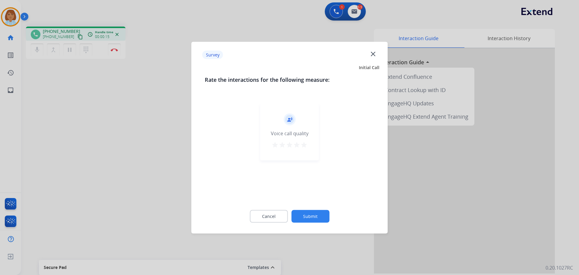
click at [309, 209] on div "Cancel Submit" at bounding box center [290, 215] width 170 height 27
click at [322, 212] on button "Submit" at bounding box center [310, 216] width 38 height 13
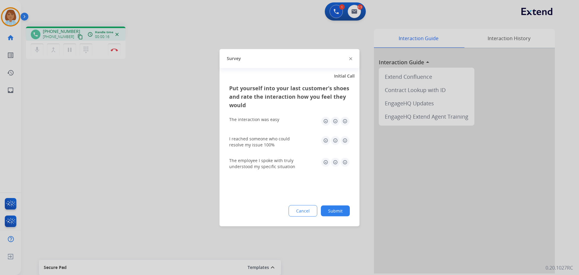
click at [337, 213] on button "Submit" at bounding box center [335, 210] width 29 height 11
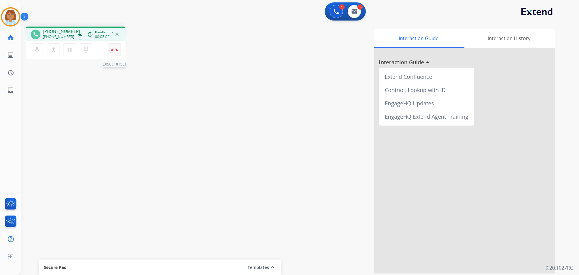
click at [113, 53] on button "Disconnect" at bounding box center [114, 49] width 13 height 13
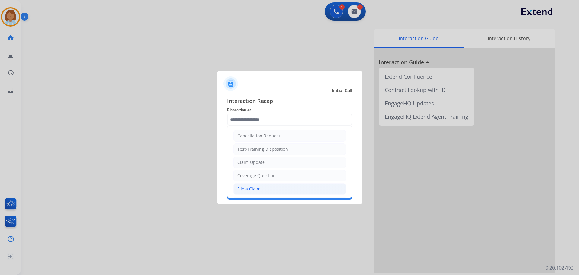
click at [263, 192] on li "File a Claim" at bounding box center [290, 188] width 113 height 11
type input "**********"
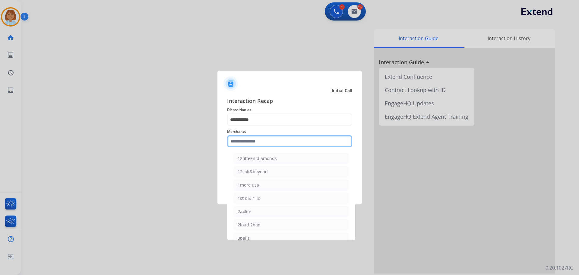
click at [262, 138] on input "text" at bounding box center [289, 141] width 125 height 12
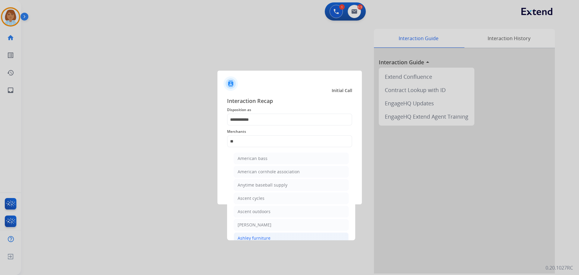
click at [291, 239] on li "Ashley furniture" at bounding box center [291, 237] width 115 height 11
type input "**********"
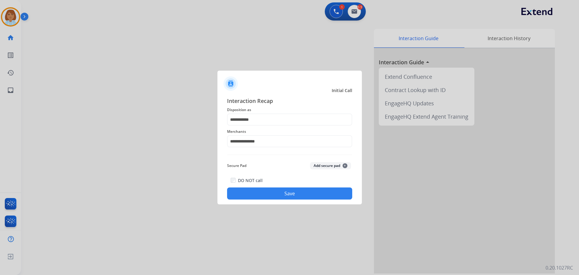
click at [326, 195] on button "Save" at bounding box center [289, 193] width 125 height 12
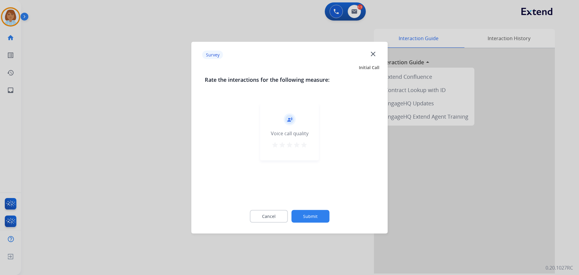
click at [322, 218] on button "Submit" at bounding box center [310, 216] width 38 height 13
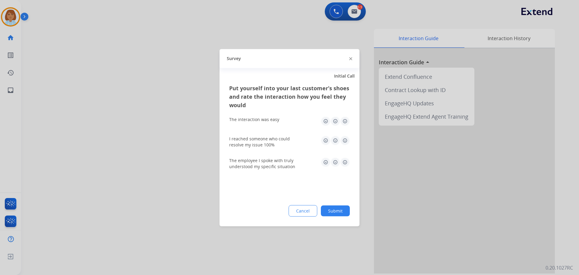
drag, startPoint x: 346, startPoint y: 199, endPoint x: 346, endPoint y: 205, distance: 6.4
click at [346, 200] on div "Put yourself into your last customer’s shoes and rate the interaction how you f…" at bounding box center [290, 155] width 140 height 142
click at [346, 210] on button "Submit" at bounding box center [335, 210] width 29 height 11
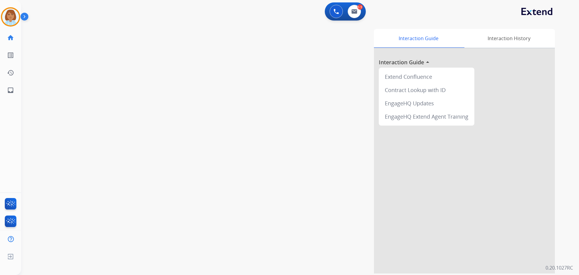
click at [0, 5] on div "[PERSON_NAME] AfterCallWork Edit Avatar Agent: [PERSON_NAME] Profile: Extend_Tr…" at bounding box center [10, 49] width 21 height 99
click at [5, 12] on img at bounding box center [10, 16] width 17 height 17
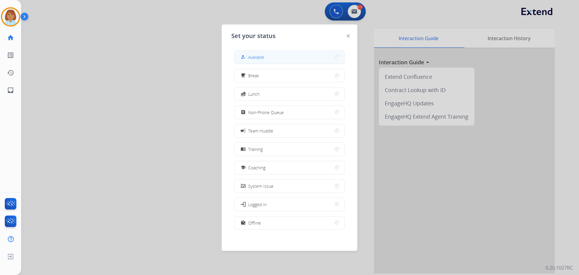
click at [320, 50] on div "how_to_reg Available" at bounding box center [289, 57] width 110 height 14
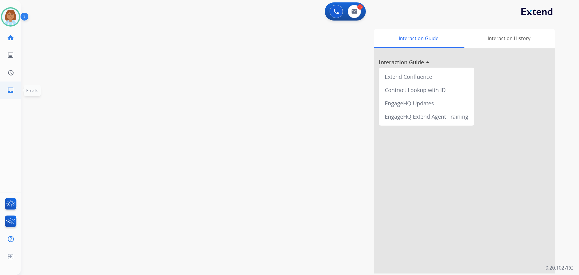
click at [3, 91] on link "inbox Emails" at bounding box center [10, 90] width 17 height 17
select select "**********"
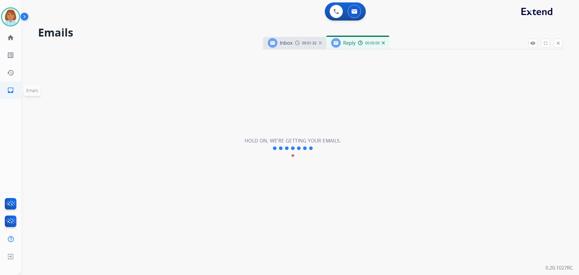
select select "**********"
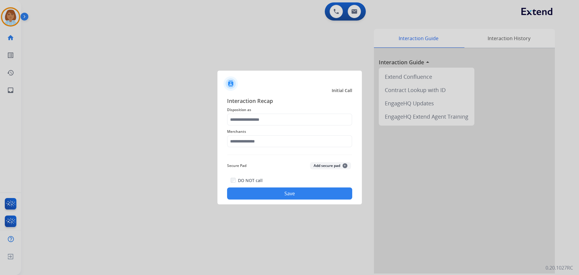
drag, startPoint x: 271, startPoint y: 109, endPoint x: 266, endPoint y: 117, distance: 9.2
click at [267, 116] on div "Interaction Recap Disposition as Merchants Secure Pad Add secure pad + DO NOT c…" at bounding box center [289, 148] width 125 height 103
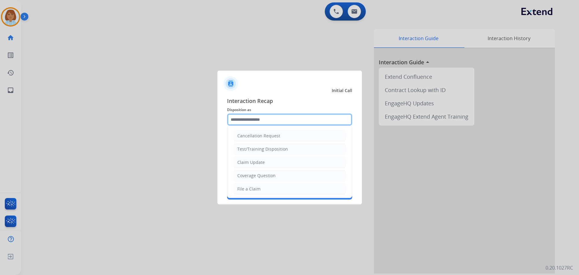
drag, startPoint x: 266, startPoint y: 117, endPoint x: 261, endPoint y: 117, distance: 5.4
click at [262, 117] on input "text" at bounding box center [289, 119] width 125 height 12
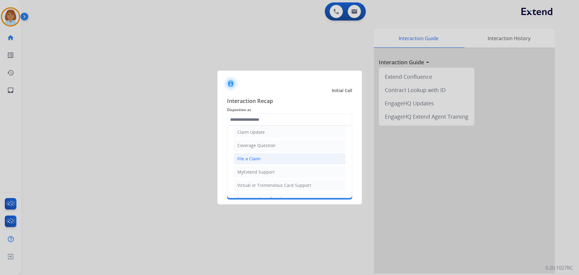
click at [254, 157] on div "File a Claim" at bounding box center [248, 159] width 23 height 6
type input "**********"
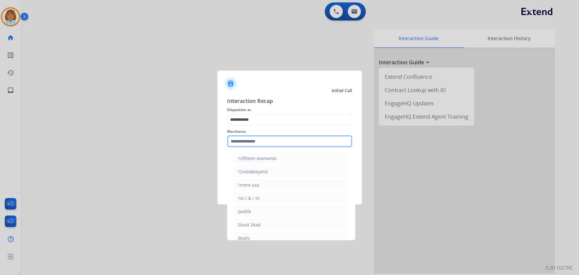
click at [269, 141] on input "text" at bounding box center [289, 141] width 125 height 12
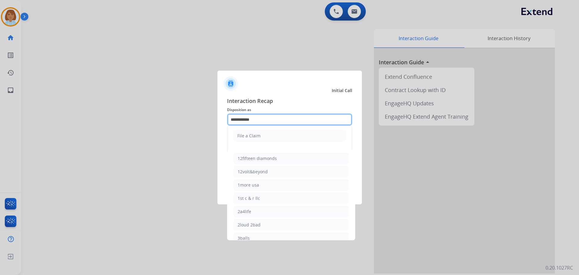
drag, startPoint x: 263, startPoint y: 120, endPoint x: 145, endPoint y: 117, distance: 118.3
click at [0, 116] on app-contact-recap-modal "**********" at bounding box center [0, 137] width 0 height 275
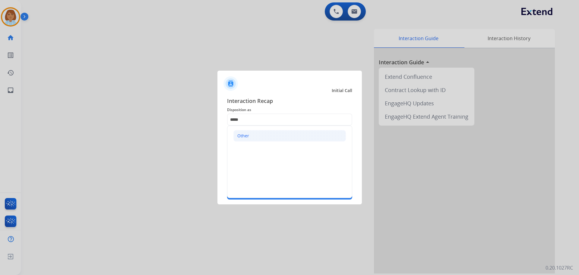
click at [311, 136] on li "Other" at bounding box center [290, 135] width 113 height 11
type input "*****"
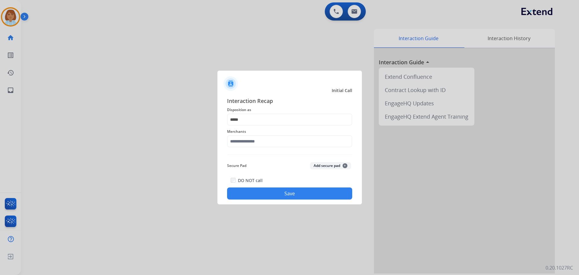
click at [252, 148] on div "Merchants" at bounding box center [289, 137] width 125 height 24
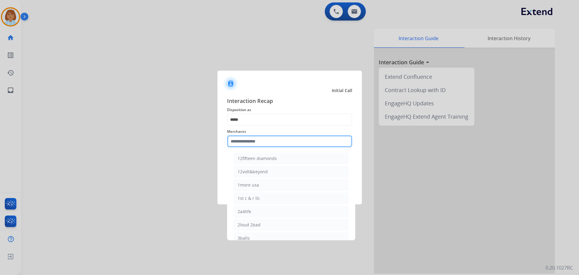
click at [256, 141] on input "text" at bounding box center [289, 141] width 125 height 12
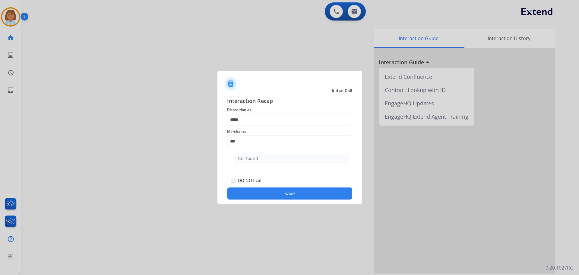
click at [292, 163] on li "Not found" at bounding box center [291, 158] width 115 height 11
type input "*********"
click at [310, 204] on div at bounding box center [289, 137] width 579 height 275
click at [316, 194] on button "Save" at bounding box center [289, 193] width 125 height 12
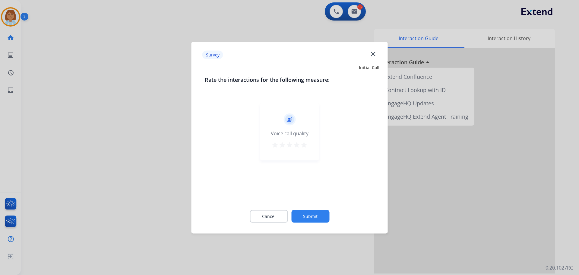
click at [330, 218] on div "Cancel Submit" at bounding box center [290, 215] width 170 height 27
click at [328, 218] on button "Submit" at bounding box center [310, 216] width 38 height 13
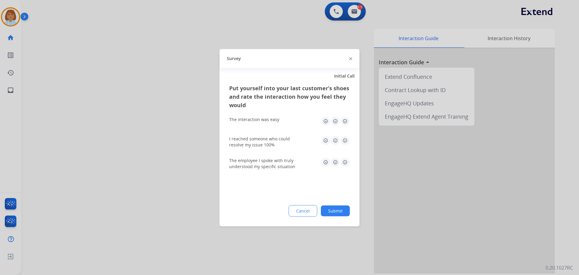
click at [331, 214] on button "Submit" at bounding box center [335, 210] width 29 height 11
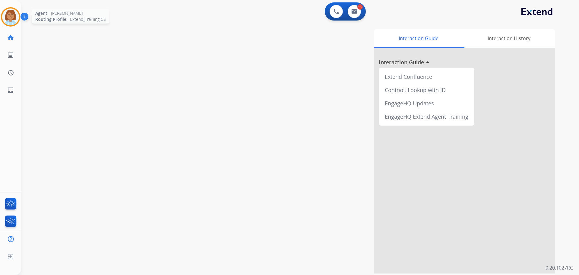
click at [17, 14] on img at bounding box center [10, 16] width 17 height 17
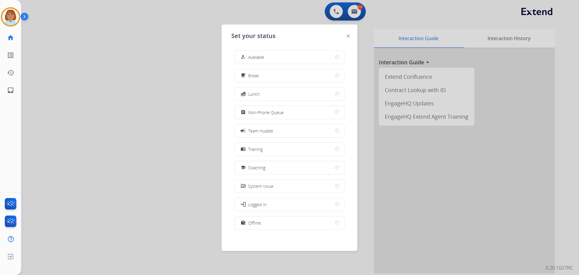
click at [299, 56] on button "how_to_reg Available" at bounding box center [290, 57] width 110 height 13
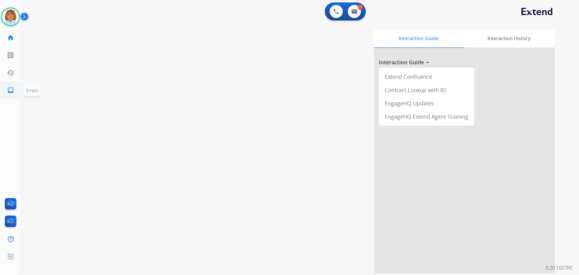
click at [6, 91] on link "inbox Emails" at bounding box center [10, 90] width 17 height 17
select select "**********"
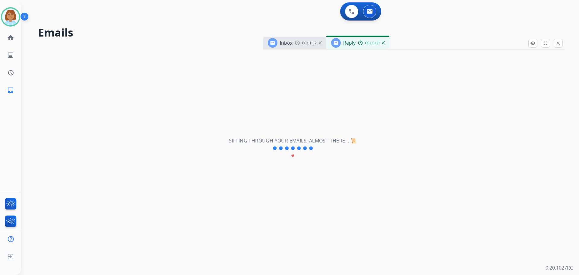
select select "**********"
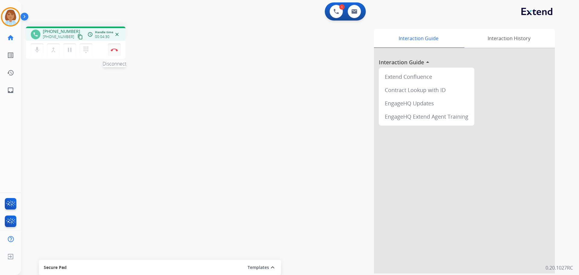
click at [117, 52] on button "Disconnect" at bounding box center [114, 49] width 13 height 13
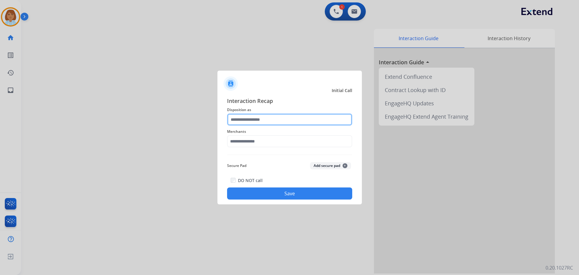
click at [255, 114] on input "text" at bounding box center [289, 119] width 125 height 12
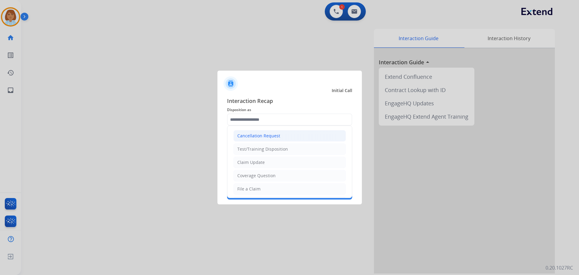
click at [265, 137] on div "Cancellation Request" at bounding box center [258, 136] width 43 height 6
type input "**********"
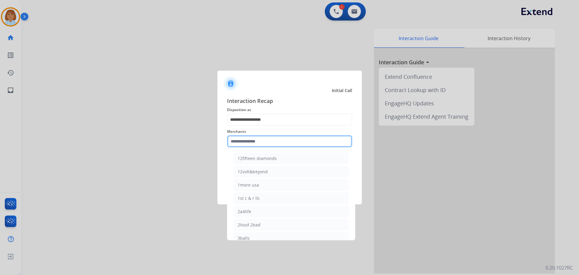
click at [261, 143] on input "text" at bounding box center [289, 141] width 125 height 12
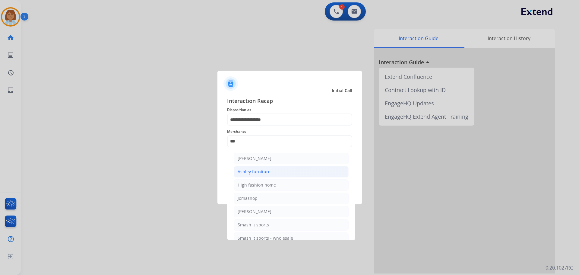
click at [255, 170] on div "Ashley furniture" at bounding box center [254, 172] width 33 height 6
type input "**********"
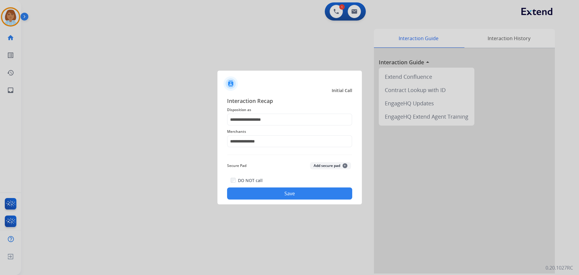
click at [270, 201] on div "**********" at bounding box center [290, 148] width 145 height 113
click at [279, 196] on button "Save" at bounding box center [289, 193] width 125 height 12
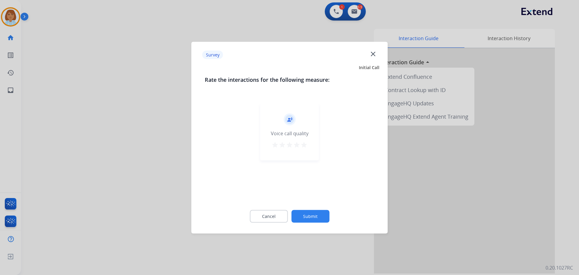
click at [317, 210] on button "Submit" at bounding box center [310, 216] width 38 height 13
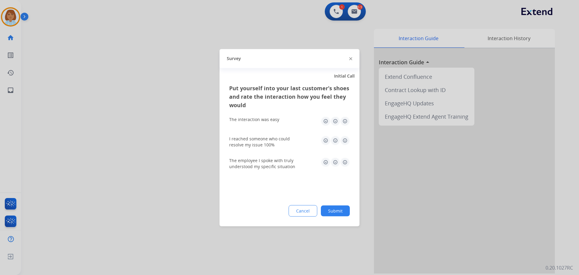
click at [335, 212] on button "Submit" at bounding box center [335, 210] width 29 height 11
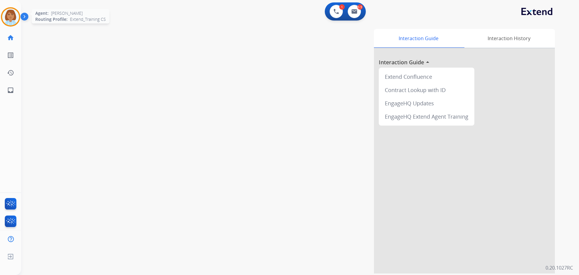
click at [14, 9] on img at bounding box center [10, 16] width 17 height 17
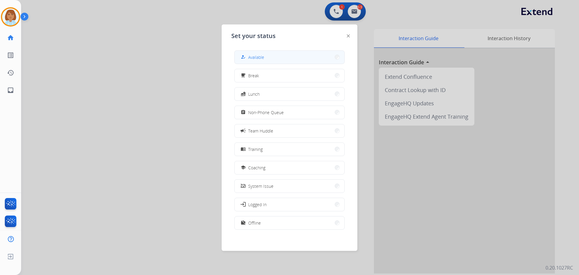
click at [322, 61] on button "how_to_reg Available" at bounding box center [290, 57] width 110 height 13
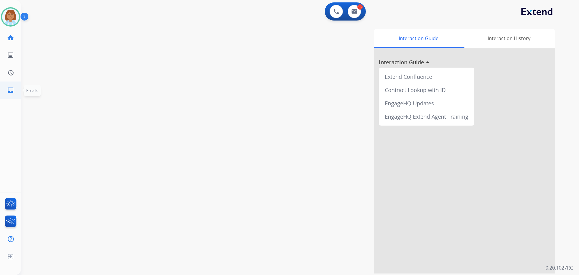
click at [7, 88] on mat-icon "inbox" at bounding box center [10, 90] width 7 height 7
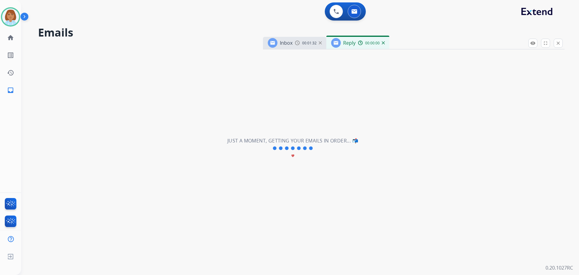
select select "**********"
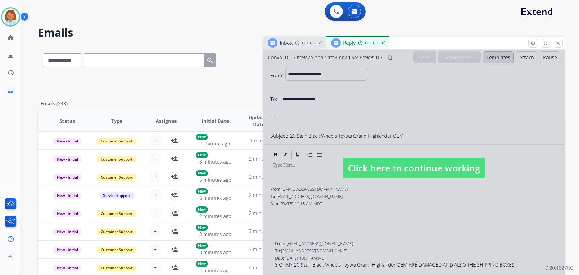
click at [533, 191] on div at bounding box center [414, 161] width 302 height 225
select select
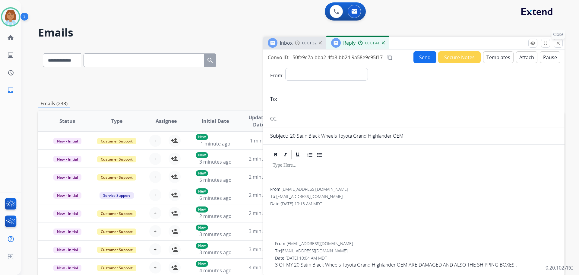
click at [556, 44] on mat-icon "close" at bounding box center [558, 42] width 5 height 5
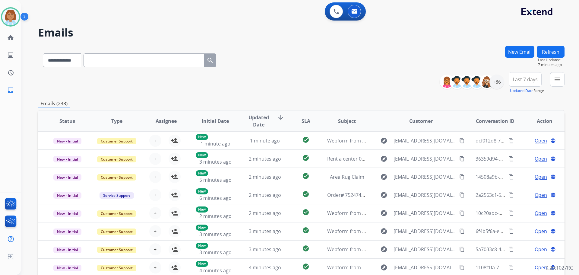
drag, startPoint x: 555, startPoint y: 87, endPoint x: 562, endPoint y: 80, distance: 10.5
click at [555, 87] on div "menu Type Claims Adjudication Customer Support Escalation Service Support Shipp…" at bounding box center [557, 83] width 14 height 22
click at [562, 80] on button "menu Filters" at bounding box center [557, 79] width 14 height 14
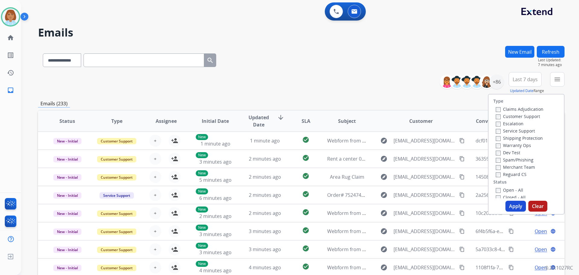
click at [528, 117] on label "Customer Support" at bounding box center [518, 116] width 44 height 6
click at [519, 138] on label "Shipping Protection" at bounding box center [519, 138] width 47 height 6
click at [511, 173] on label "Reguard CS" at bounding box center [511, 174] width 31 height 6
click at [505, 195] on label "Closed - All" at bounding box center [511, 197] width 30 height 6
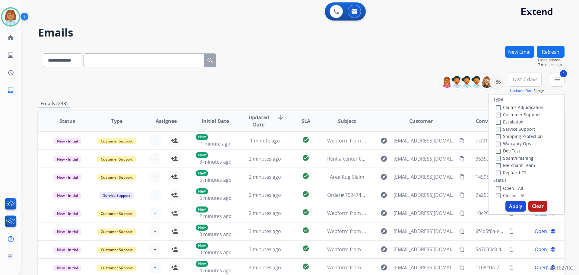
click at [504, 193] on label "Closed - All" at bounding box center [511, 195] width 30 height 6
click at [509, 186] on label "Open - All" at bounding box center [509, 188] width 27 height 6
click at [509, 206] on button "Apply" at bounding box center [516, 206] width 21 height 11
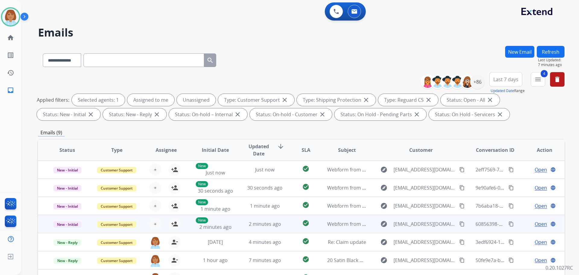
scroll to position [91, 0]
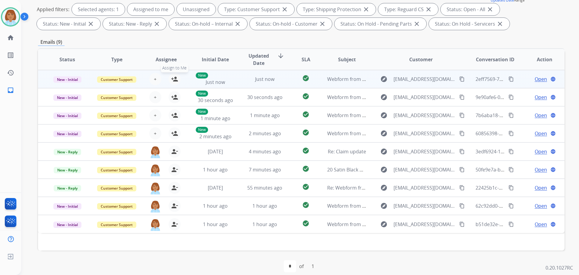
click at [179, 79] on button "person_add Assign to Me" at bounding box center [175, 79] width 12 height 12
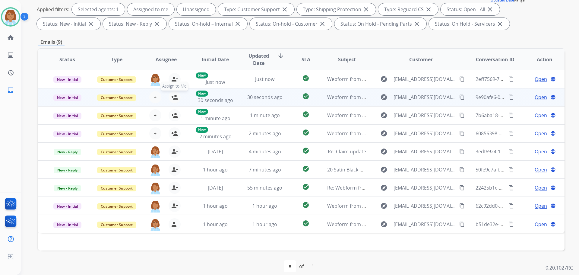
click at [173, 95] on mat-icon "person_add" at bounding box center [174, 97] width 7 height 7
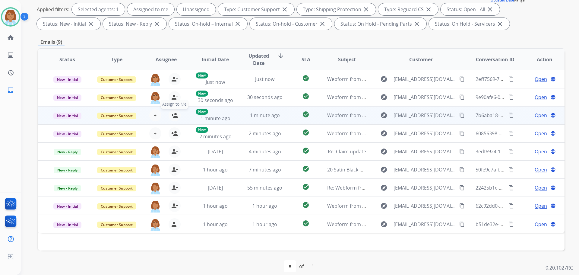
click at [178, 113] on button "person_add Assign to Me" at bounding box center [175, 115] width 12 height 12
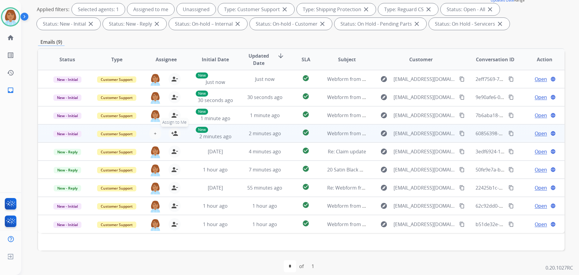
click at [176, 131] on mat-icon "person_add" at bounding box center [174, 133] width 7 height 7
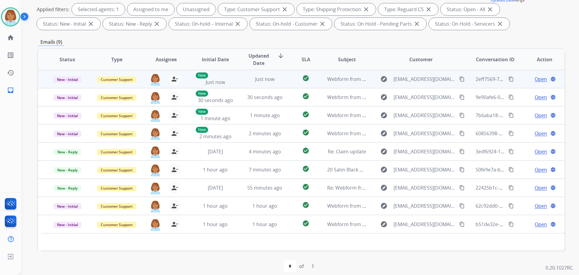
click at [285, 74] on td "check_circle" at bounding box center [301, 79] width 33 height 18
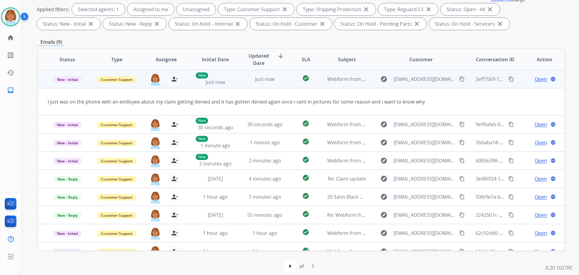
click at [459, 79] on mat-icon "content_copy" at bounding box center [461, 78] width 5 height 5
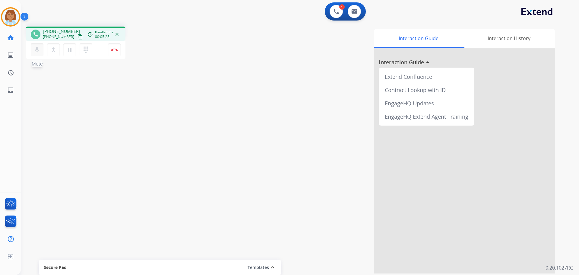
drag, startPoint x: 68, startPoint y: 54, endPoint x: 34, endPoint y: 46, distance: 35.1
click at [34, 46] on div "mic Mute merge_type Bridge pause Hold dialpad Dialpad" at bounding box center [63, 49] width 65 height 13
click at [72, 52] on mat-icon "pause" at bounding box center [69, 49] width 7 height 7
click at [40, 51] on mat-icon "mic" at bounding box center [36, 49] width 7 height 7
click at [68, 46] on mat-icon "play_arrow" at bounding box center [69, 49] width 7 height 7
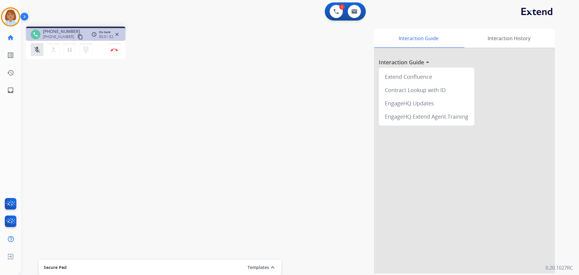
click at [30, 53] on div "mic_off Mute merge_type Bridge pause Hold dialpad Dialpad Disconnect" at bounding box center [76, 50] width 100 height 18
click at [31, 53] on button "mic_off Mute" at bounding box center [37, 49] width 13 height 13
click at [113, 46] on button "Disconnect" at bounding box center [114, 49] width 13 height 13
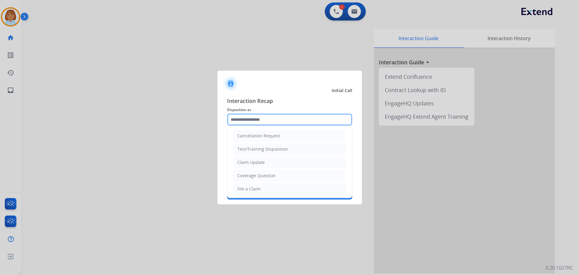
click at [293, 117] on input "text" at bounding box center [289, 119] width 125 height 12
click at [263, 188] on li "File a Claim" at bounding box center [290, 188] width 113 height 11
type input "**********"
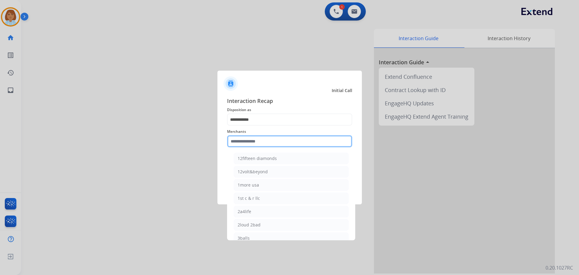
click at [270, 141] on input "text" at bounding box center [289, 141] width 125 height 12
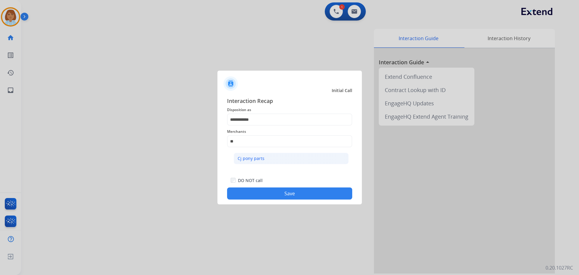
click at [291, 160] on li "Cj pony parts" at bounding box center [291, 158] width 115 height 11
type input "**********"
click at [286, 197] on button "Save" at bounding box center [289, 193] width 125 height 12
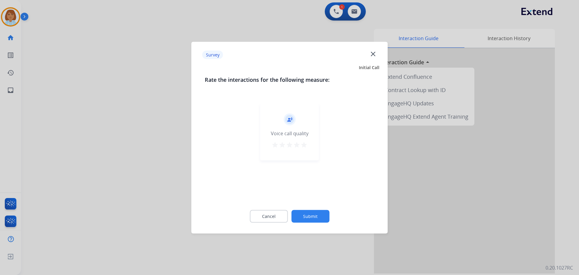
click at [332, 217] on div "Cancel Submit" at bounding box center [290, 215] width 170 height 27
click at [330, 216] on div "Cancel Submit" at bounding box center [290, 215] width 170 height 27
click at [326, 216] on button "Submit" at bounding box center [310, 216] width 38 height 13
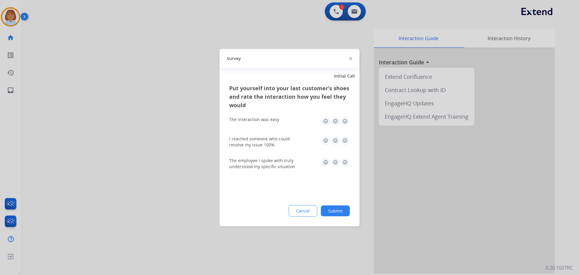
click at [334, 215] on button "Submit" at bounding box center [335, 210] width 29 height 11
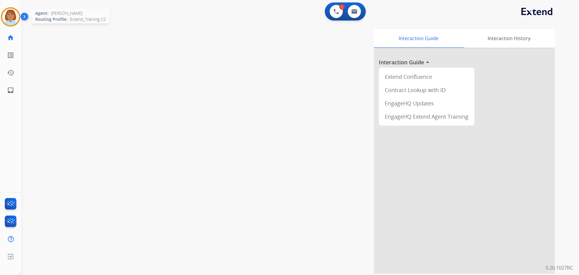
click at [4, 24] on div at bounding box center [10, 16] width 19 height 19
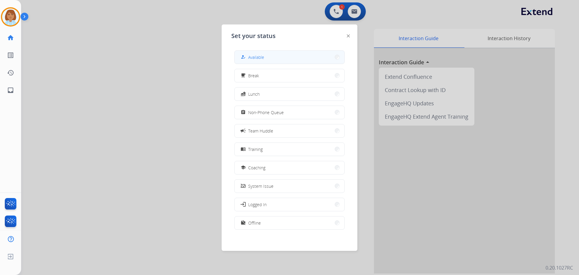
click at [295, 58] on button "how_to_reg Available" at bounding box center [290, 57] width 110 height 13
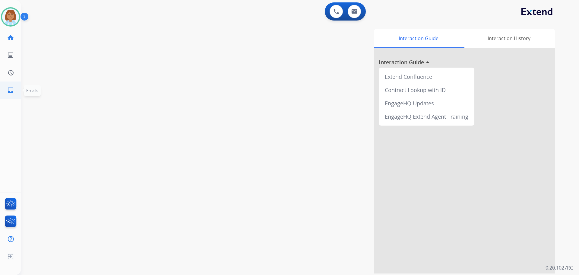
click at [8, 92] on mat-icon "inbox" at bounding box center [10, 90] width 7 height 7
select select "**********"
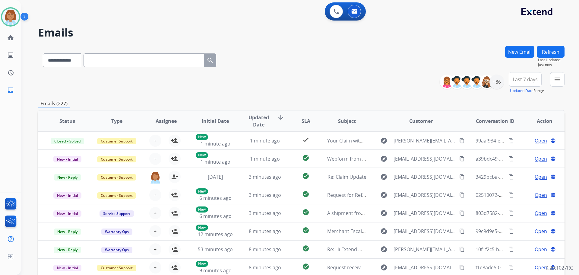
click at [566, 77] on div "**********" at bounding box center [300, 137] width 558 height 275
click at [562, 80] on button "menu Filters" at bounding box center [557, 79] width 14 height 14
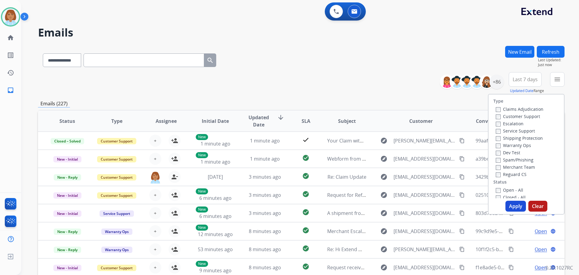
click at [507, 117] on label "Customer Support" at bounding box center [518, 116] width 44 height 6
click at [508, 138] on label "Shipping Protection" at bounding box center [519, 138] width 47 height 6
click at [497, 177] on label "Reguard CS" at bounding box center [511, 174] width 31 height 6
click at [496, 193] on div "Open - All" at bounding box center [527, 189] width 63 height 7
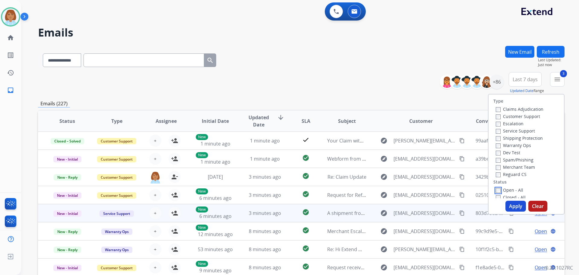
click at [509, 205] on div "Type Claims Adjudication Customer Support Escalation Service Support Shipping P…" at bounding box center [526, 154] width 77 height 121
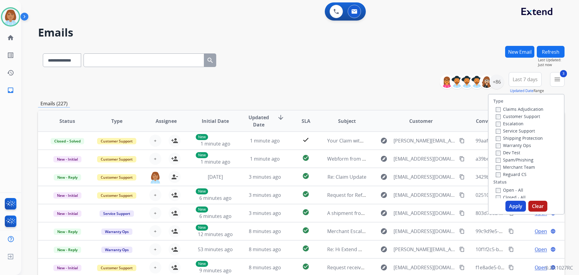
click at [514, 205] on button "Apply" at bounding box center [516, 206] width 21 height 11
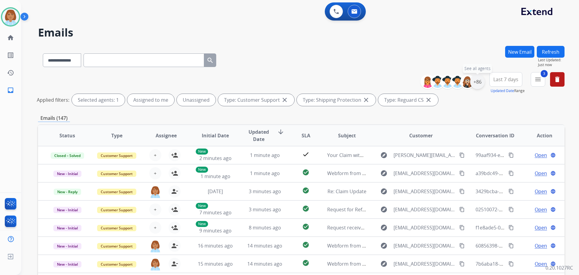
click at [476, 82] on div "+86" at bounding box center [477, 82] width 14 height 14
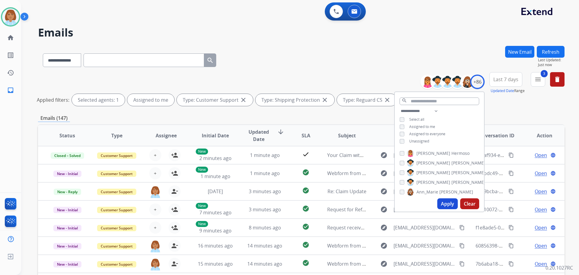
click at [447, 205] on button "Apply" at bounding box center [447, 203] width 21 height 11
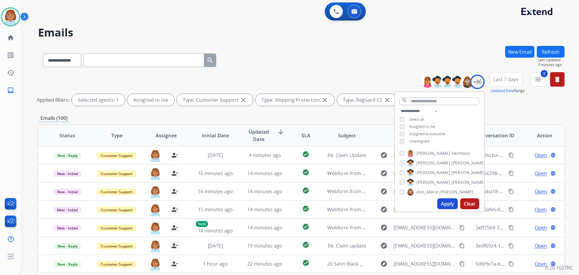
click at [448, 207] on button "Apply" at bounding box center [447, 203] width 21 height 11
click at [442, 205] on button "Apply" at bounding box center [447, 203] width 21 height 11
click at [440, 206] on button "Apply" at bounding box center [447, 203] width 21 height 11
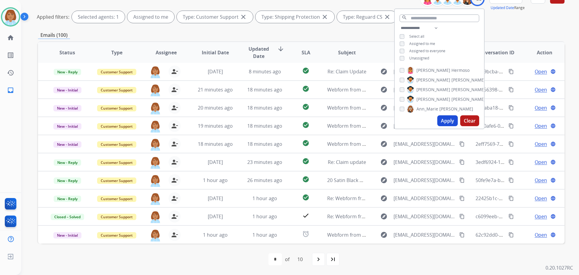
scroll to position [53, 0]
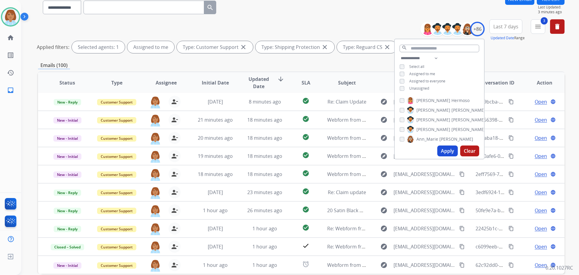
click at [334, 17] on div "**********" at bounding box center [301, 6] width 527 height 26
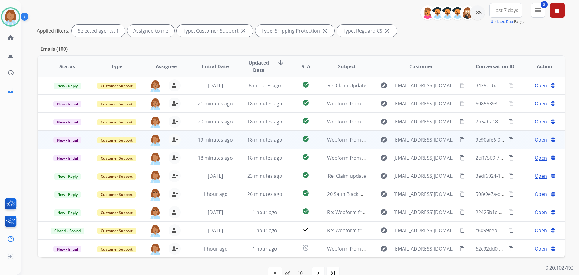
scroll to position [83, 0]
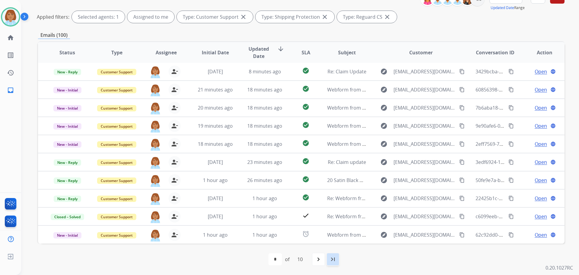
click at [336, 260] on mat-icon "last_page" at bounding box center [332, 259] width 7 height 7
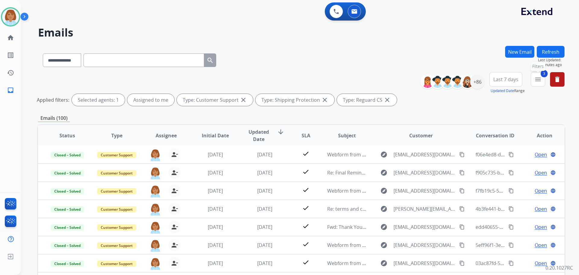
click at [539, 78] on mat-icon "menu" at bounding box center [538, 79] width 7 height 7
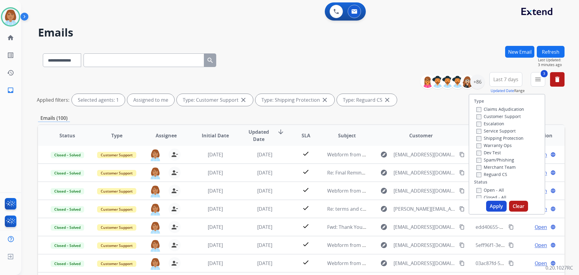
click at [488, 188] on label "Open - All" at bounding box center [490, 190] width 27 height 6
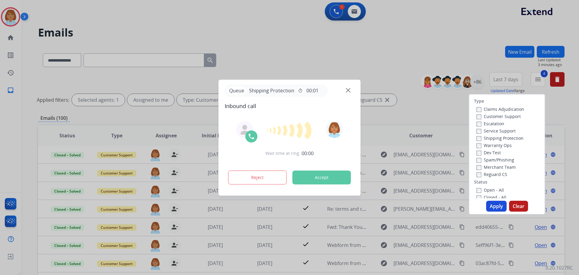
click at [486, 204] on button "Apply" at bounding box center [496, 206] width 21 height 11
select select "*"
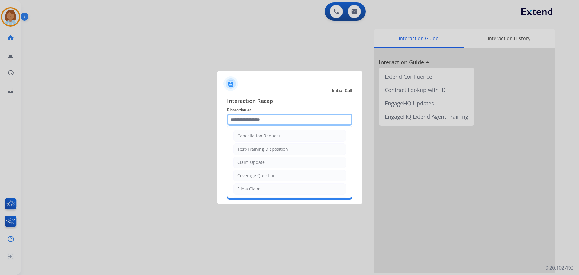
click at [297, 123] on input "text" at bounding box center [289, 119] width 125 height 12
click at [268, 187] on li "File a Claim" at bounding box center [290, 188] width 113 height 11
type input "**********"
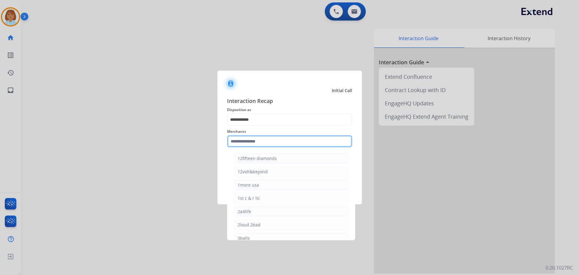
click at [272, 145] on input "text" at bounding box center [289, 141] width 125 height 12
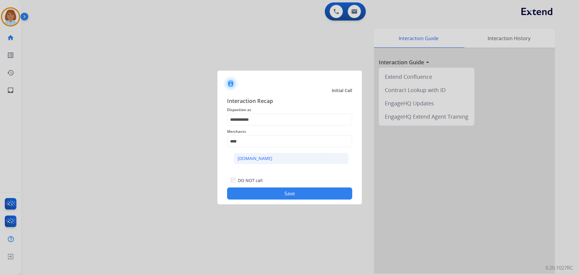
click at [299, 160] on li "[DOMAIN_NAME]" at bounding box center [291, 158] width 115 height 11
type input "**********"
click at [302, 191] on button "Save" at bounding box center [289, 193] width 125 height 12
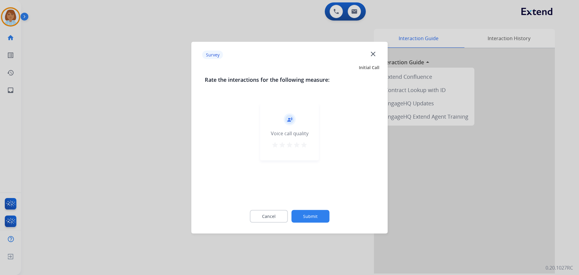
click at [318, 214] on button "Submit" at bounding box center [310, 216] width 38 height 13
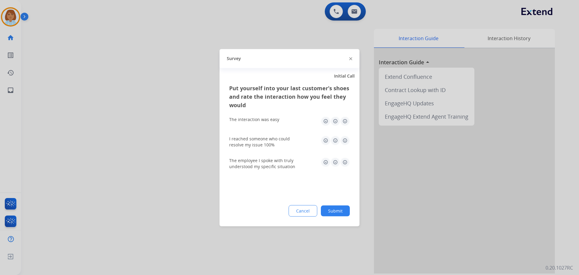
click at [343, 211] on button "Submit" at bounding box center [335, 210] width 29 height 11
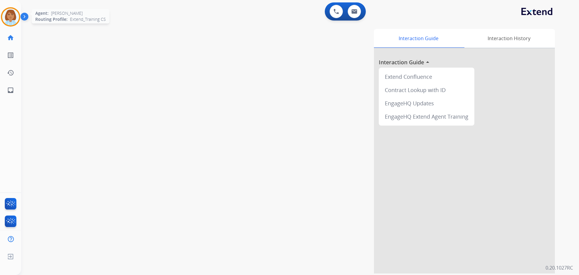
click at [11, 14] on img at bounding box center [10, 16] width 17 height 17
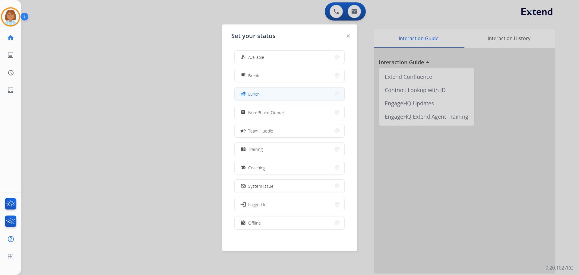
click at [263, 91] on button "fastfood Lunch" at bounding box center [290, 93] width 110 height 13
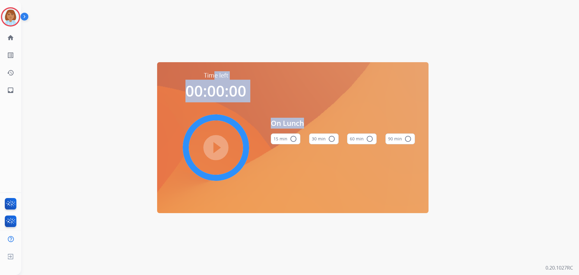
drag, startPoint x: 254, startPoint y: -5, endPoint x: 297, endPoint y: 289, distance: 297.5
click at [297, 275] on html "[PERSON_NAME] Lunch Edit Avatar Agent: [PERSON_NAME] Routing Profile: Extend_Tr…" at bounding box center [289, 137] width 579 height 275
